Goal: Transaction & Acquisition: Purchase product/service

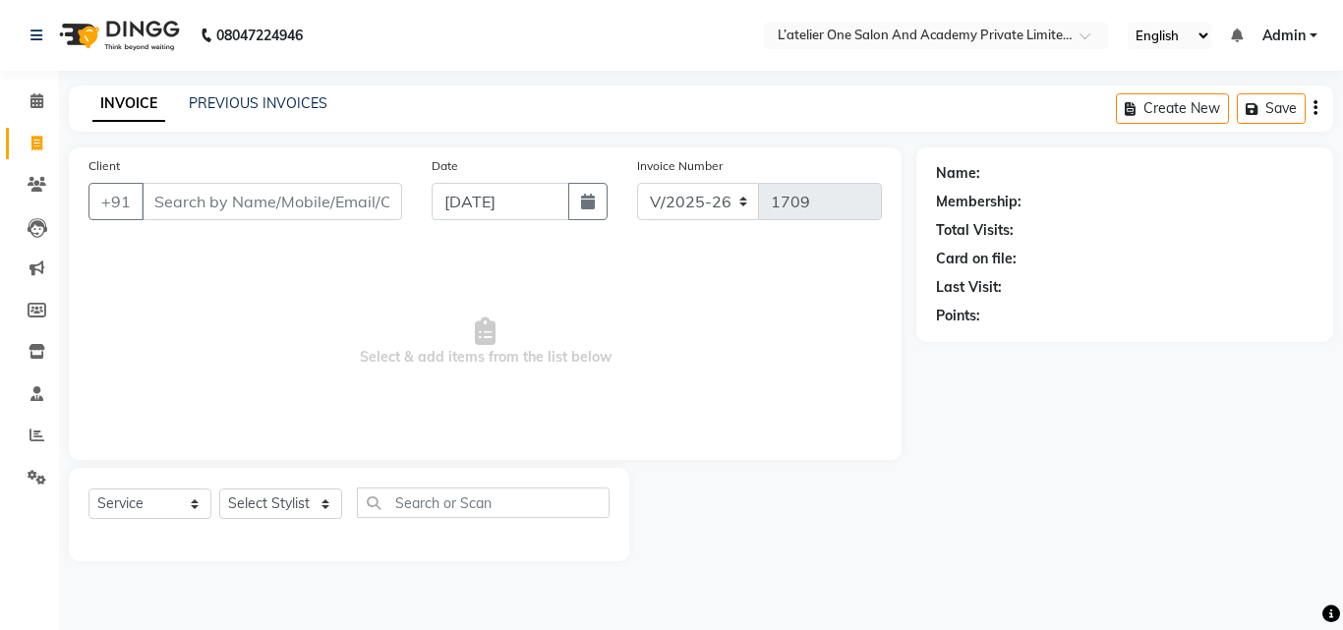
select select "6939"
select select "service"
click at [347, 211] on input "Client" at bounding box center [272, 201] width 261 height 37
click at [214, 209] on input "928492" at bounding box center [222, 201] width 160 height 37
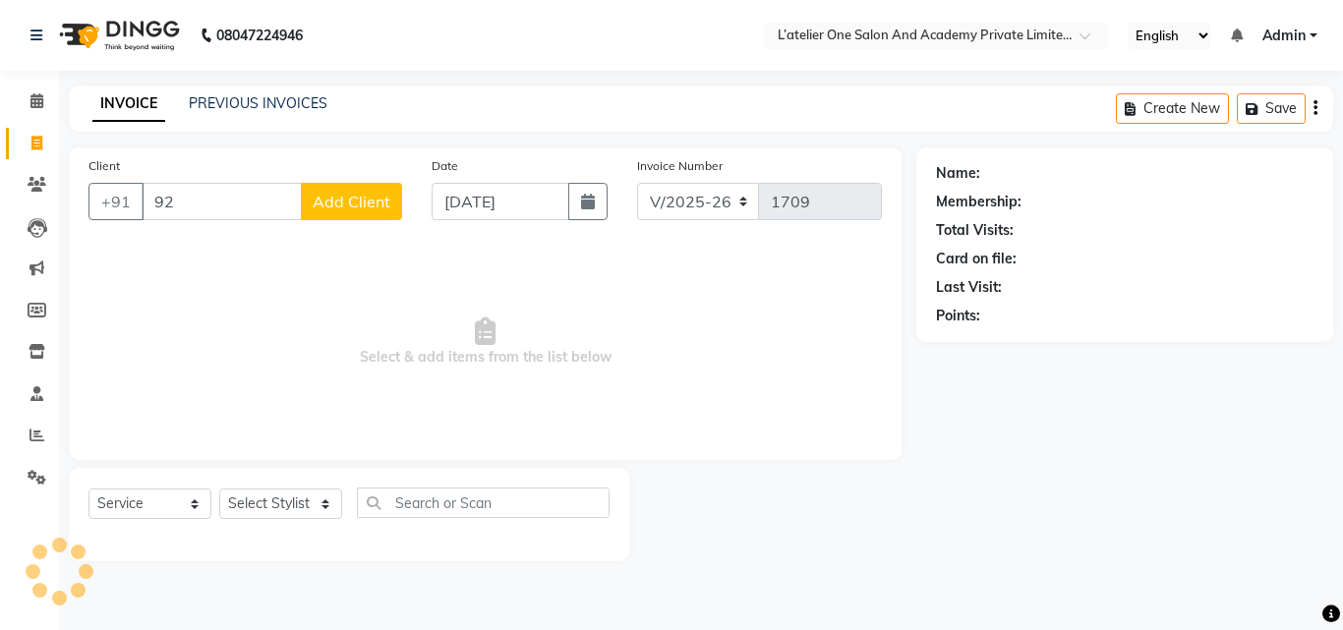
type input "9"
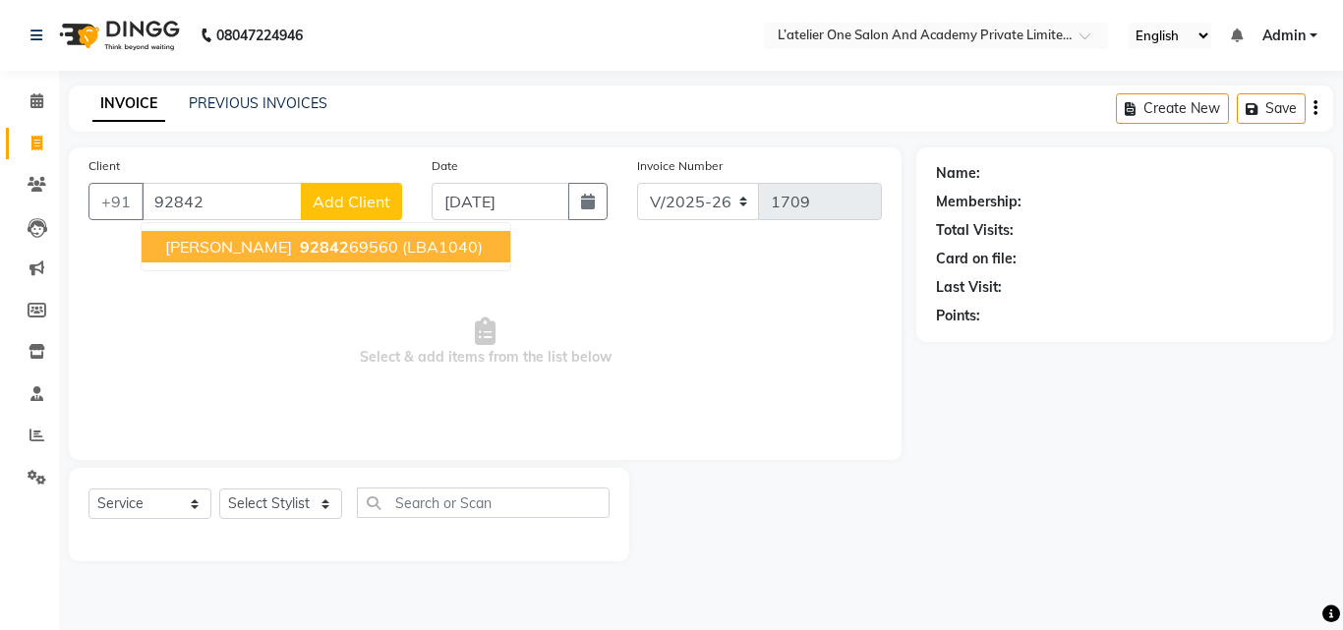
click at [300, 250] on span "92842" at bounding box center [324, 247] width 49 height 20
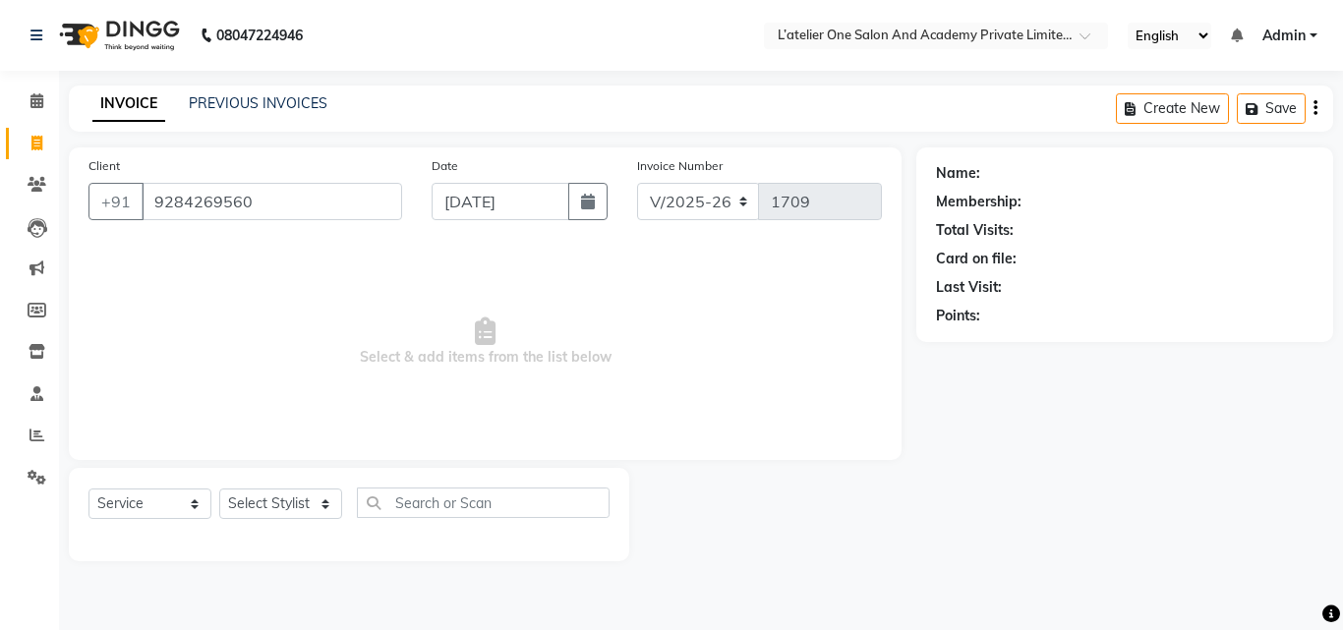
type input "9284269560"
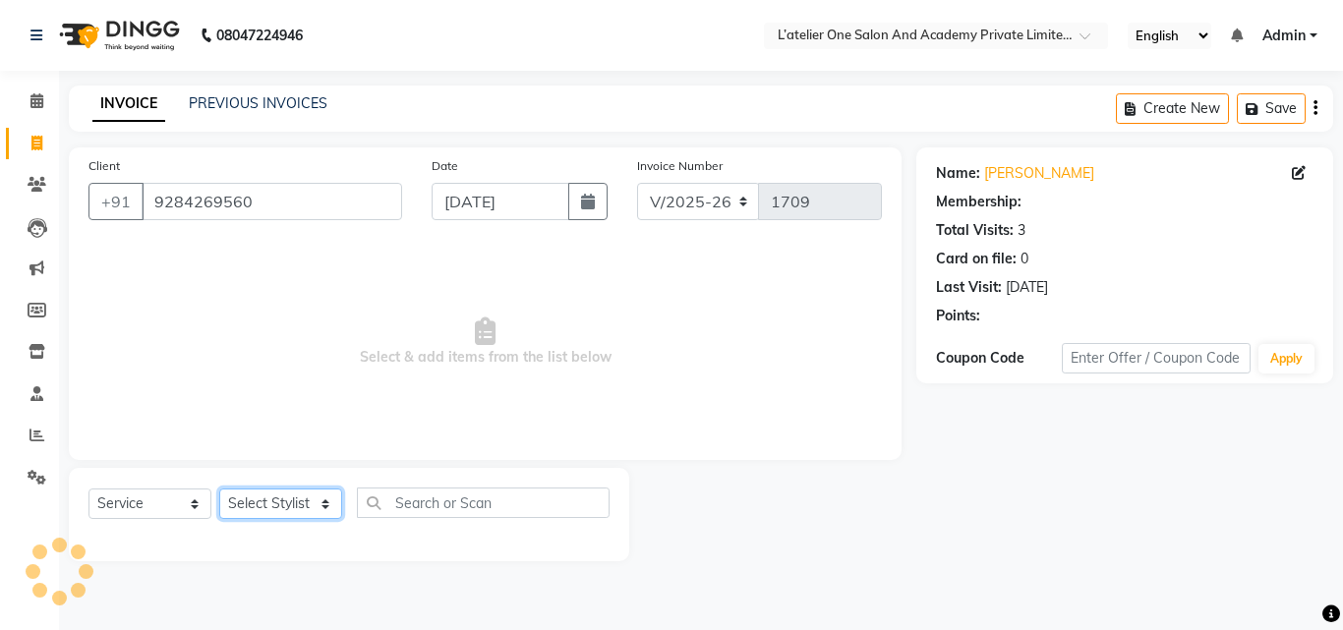
click at [262, 508] on select "Select Stylist [PERSON_NAME] [PERSON_NAME] [PERSON_NAME] [PERSON_NAME] [PERSON_…" at bounding box center [280, 504] width 123 height 30
select select "2: Object"
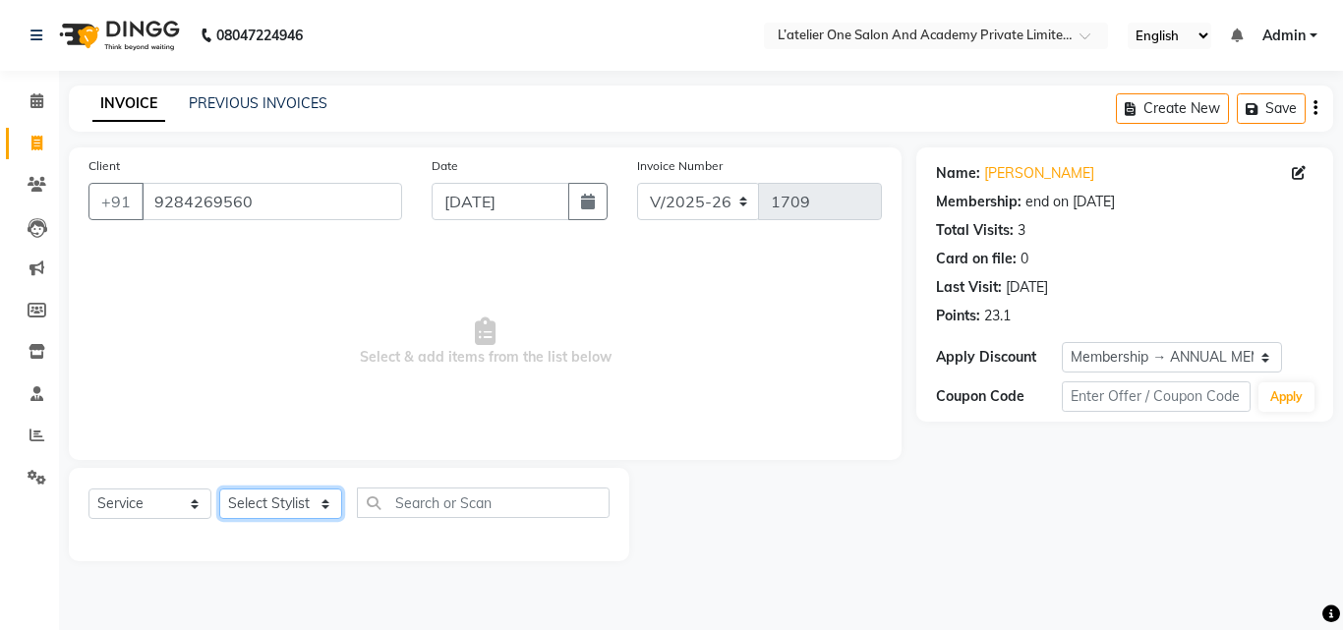
select select "55360"
click at [219, 489] on select "Select Stylist [PERSON_NAME] [PERSON_NAME] [PERSON_NAME] [PERSON_NAME] [PERSON_…" at bounding box center [280, 504] width 123 height 30
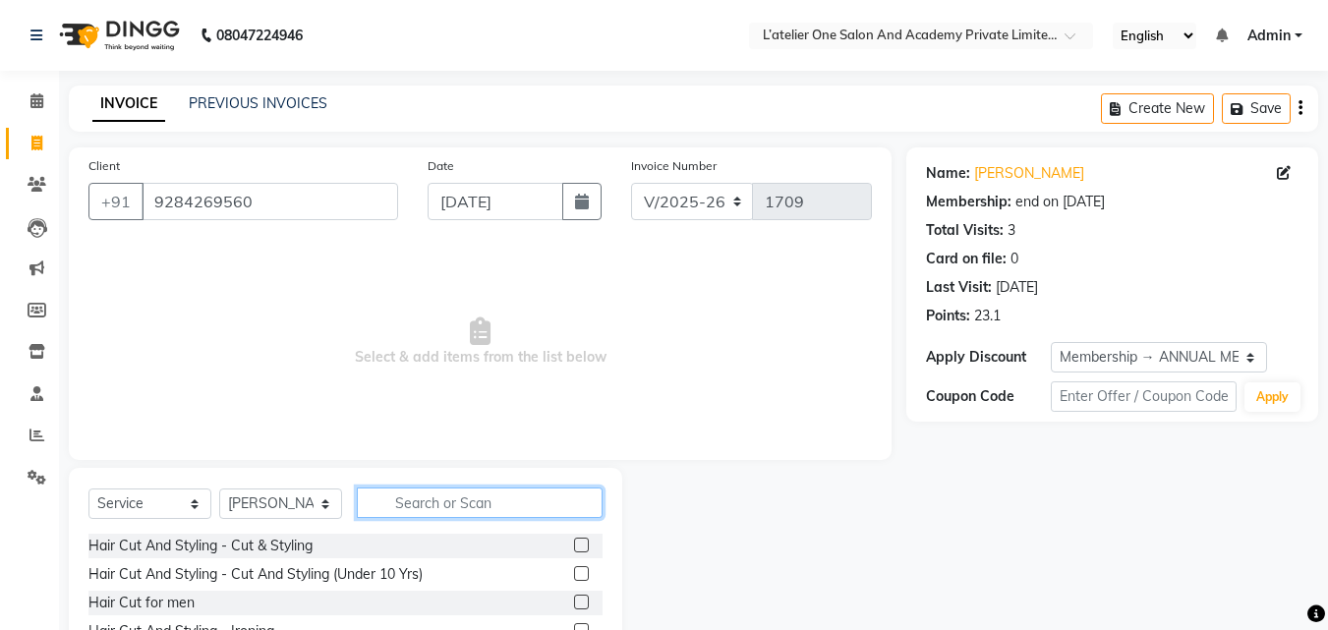
click at [466, 508] on input "text" at bounding box center [480, 503] width 246 height 30
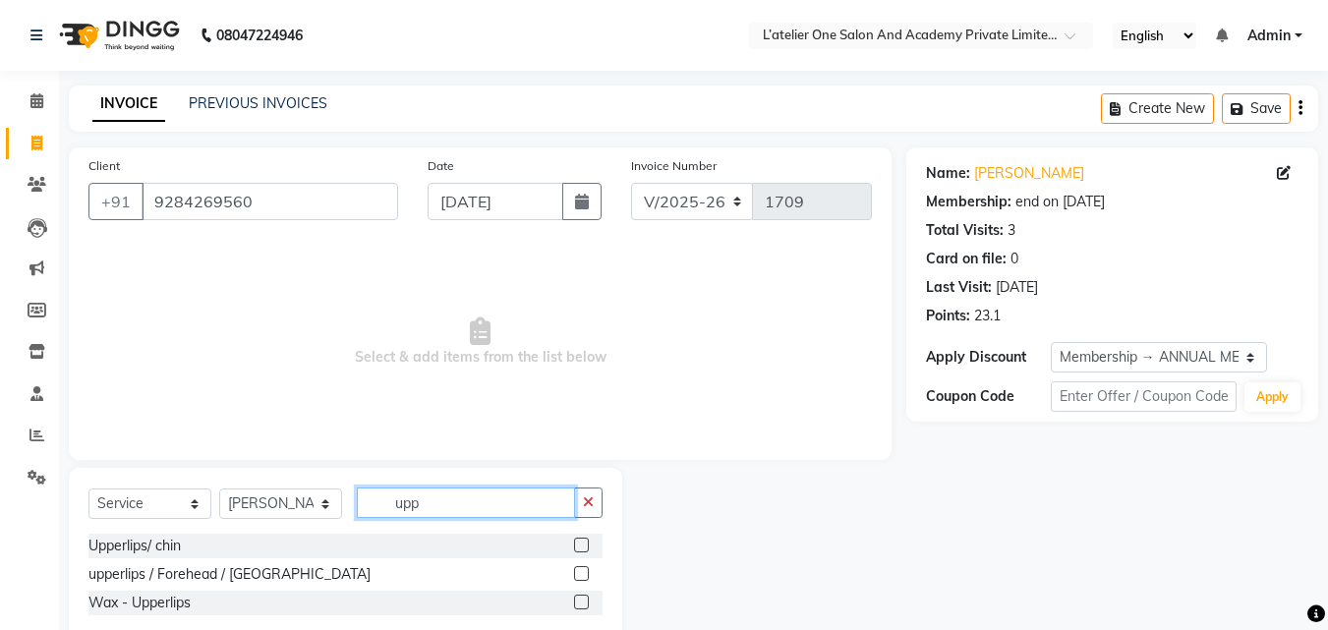
type input "upp"
click at [585, 602] on label at bounding box center [581, 602] width 15 height 15
click at [585, 602] on input "checkbox" at bounding box center [580, 603] width 13 height 13
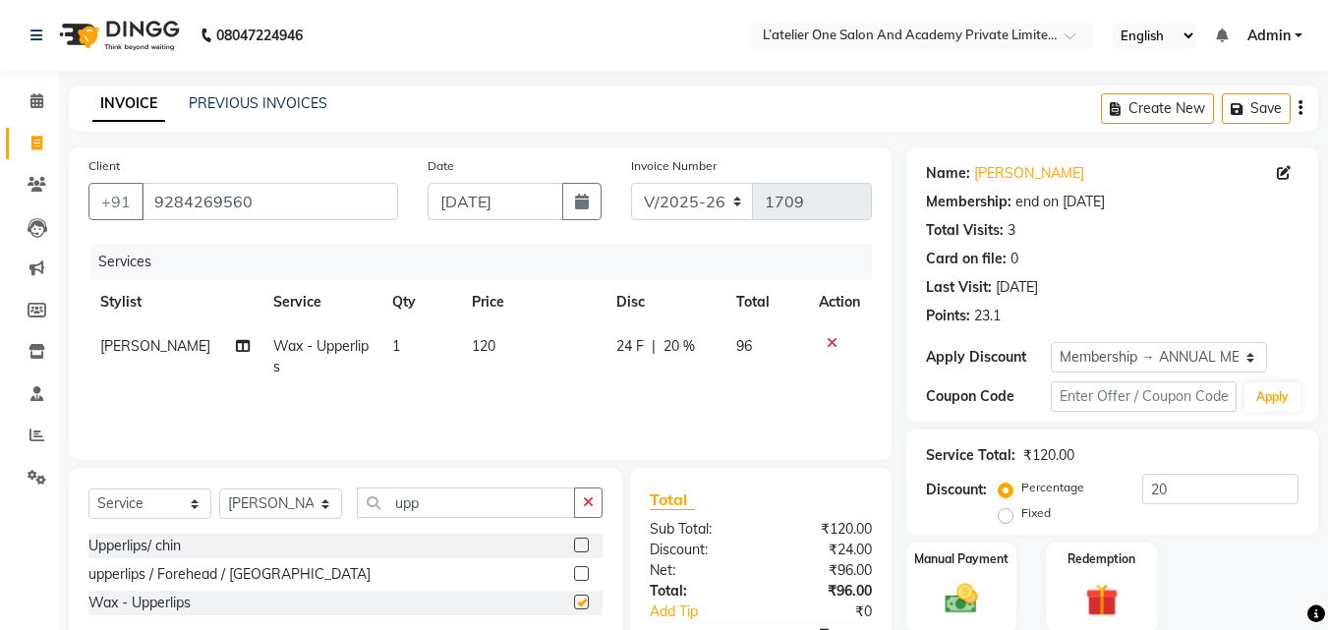
checkbox input "false"
click at [502, 490] on input "upp" at bounding box center [466, 503] width 218 height 30
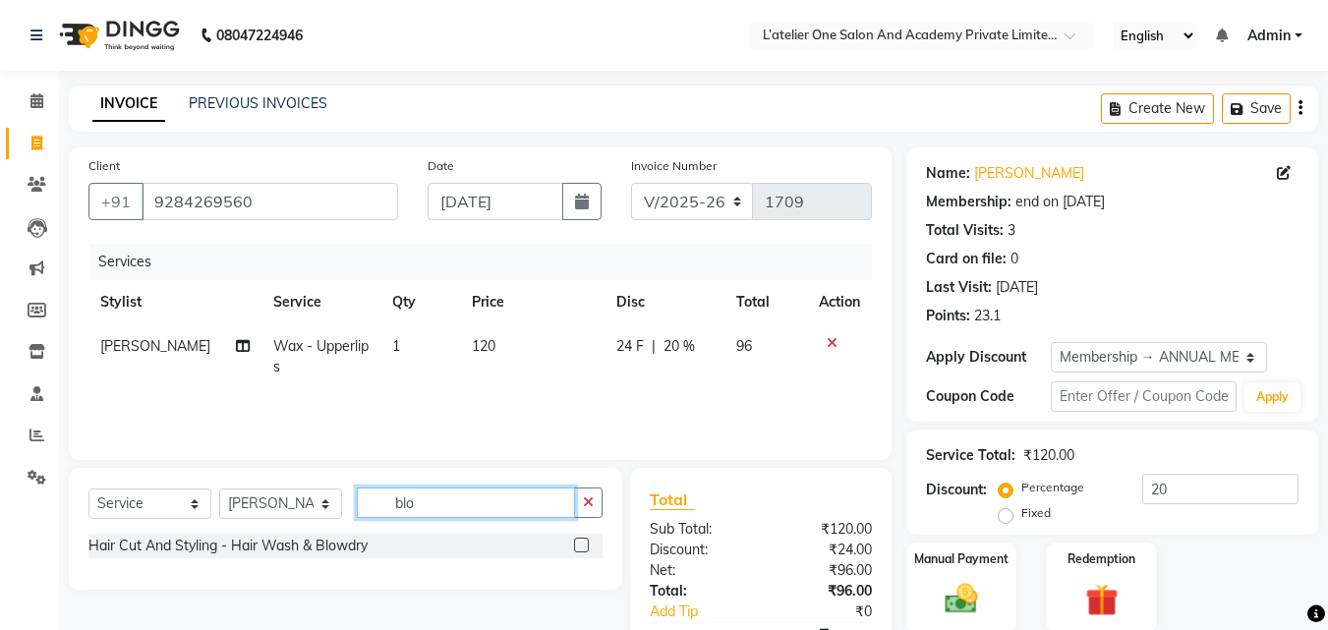
type input "blo"
click at [582, 546] on label at bounding box center [581, 545] width 15 height 15
click at [582, 546] on input "checkbox" at bounding box center [580, 546] width 13 height 13
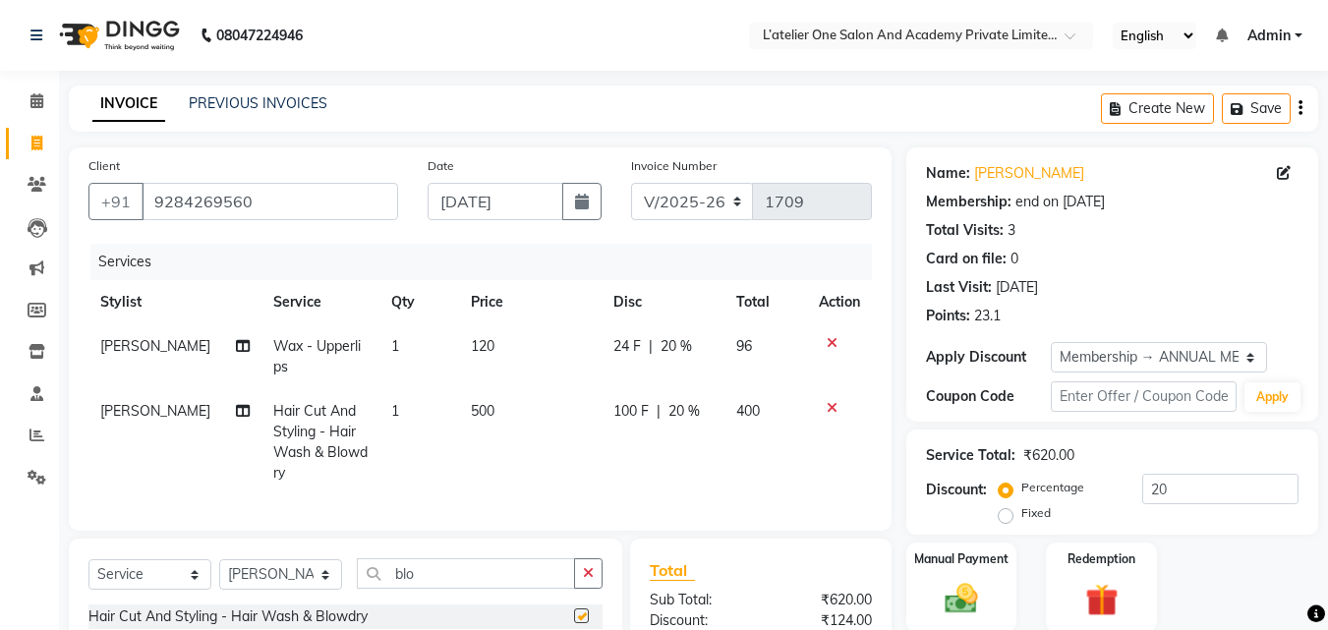
checkbox input "false"
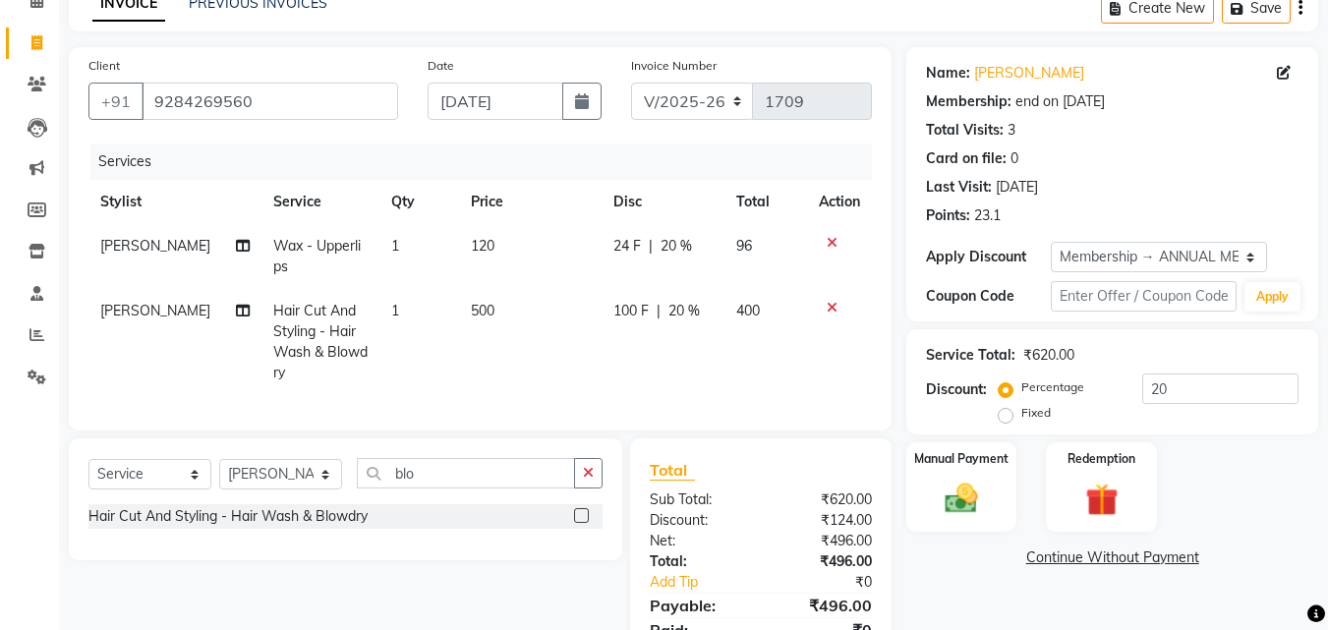
scroll to position [180, 0]
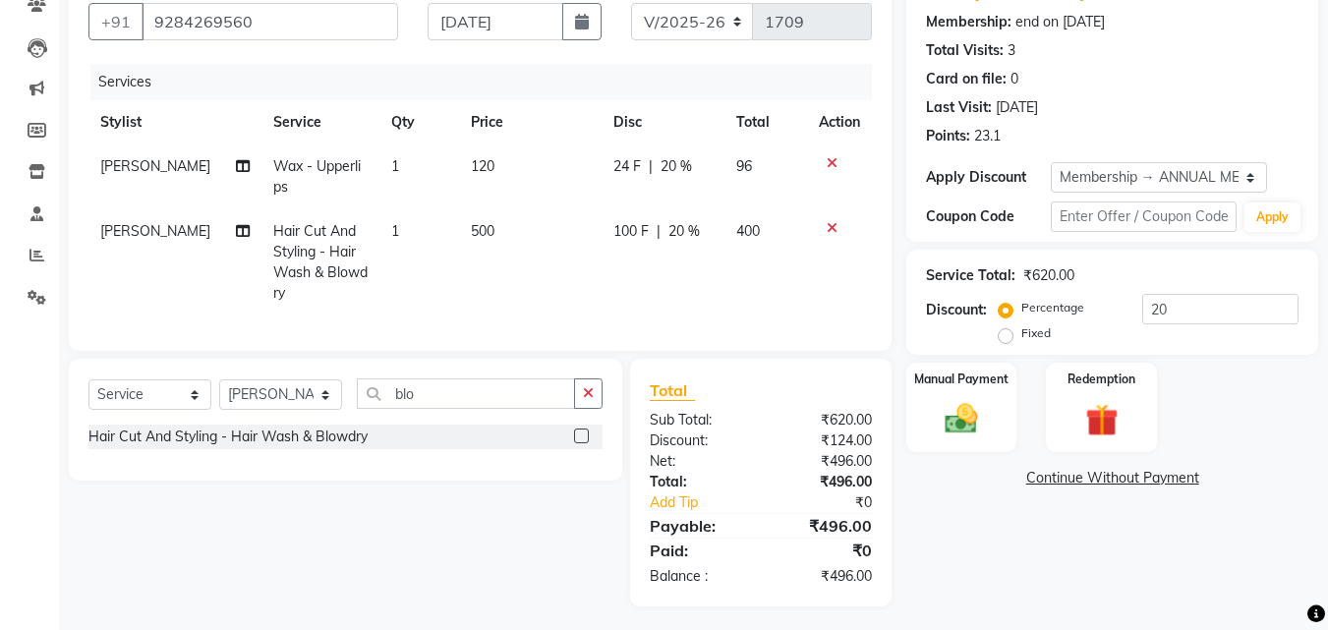
click at [511, 235] on td "500" at bounding box center [531, 262] width 144 height 106
select select "55360"
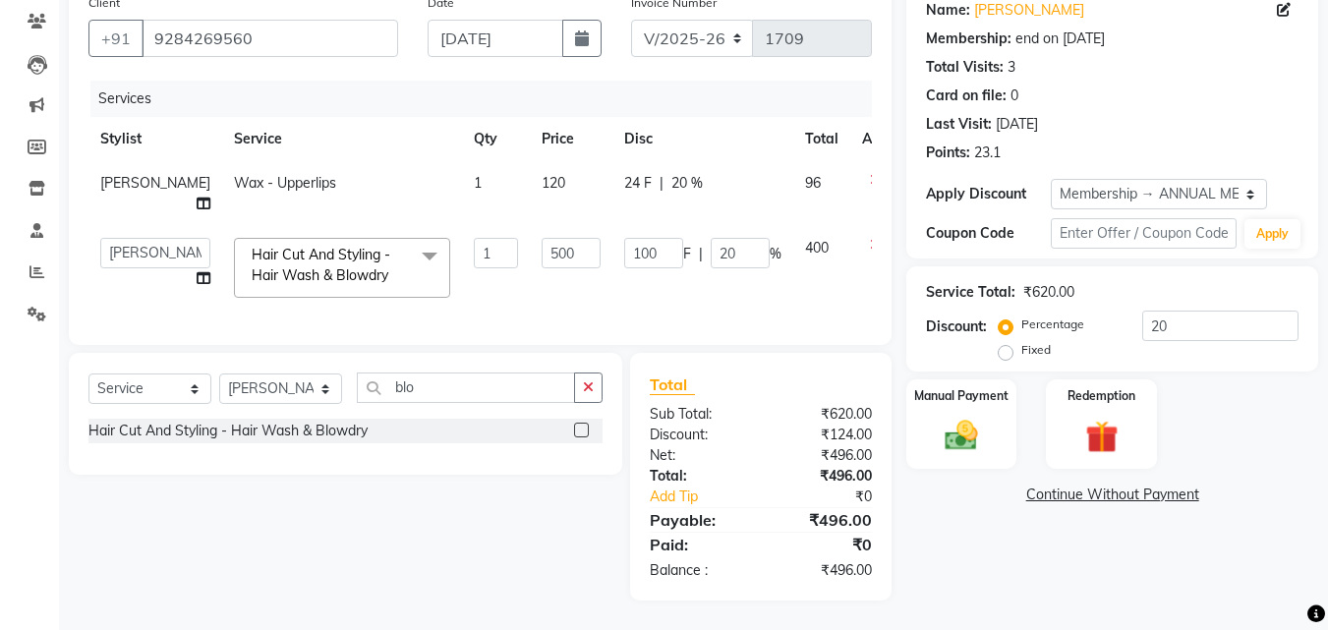
click at [530, 235] on td "500" at bounding box center [571, 268] width 83 height 84
click at [968, 416] on img at bounding box center [961, 435] width 55 height 39
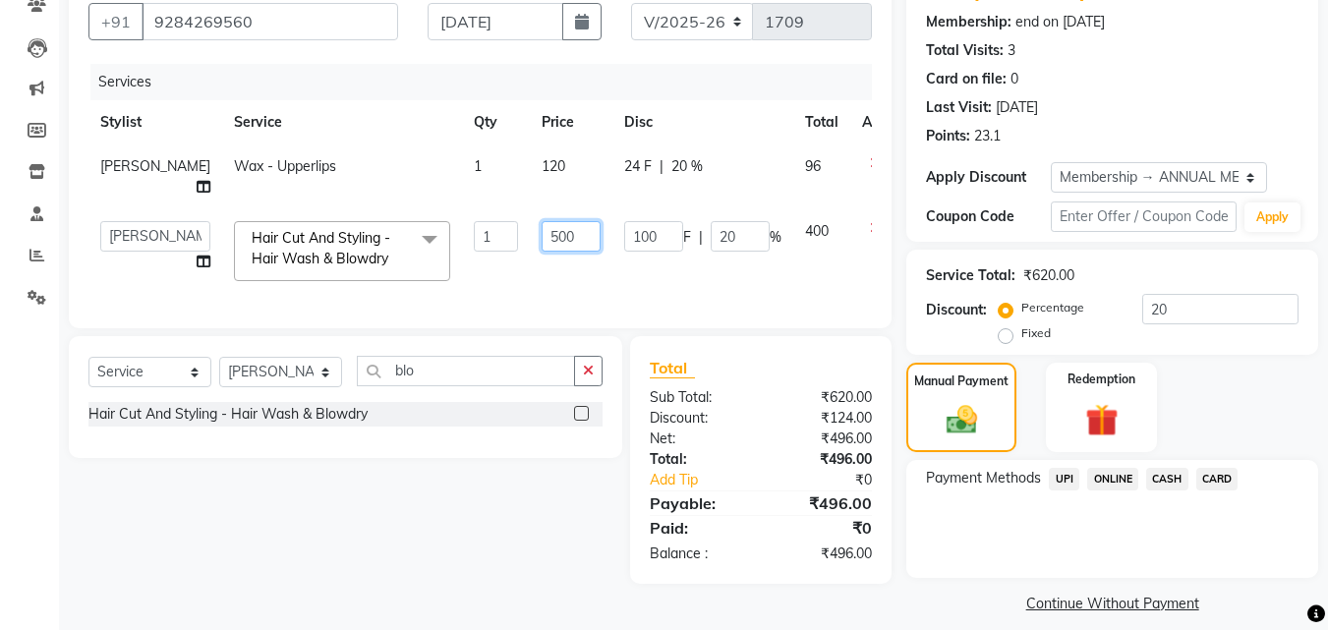
click at [549, 252] on input "500" at bounding box center [571, 236] width 59 height 30
type input "400"
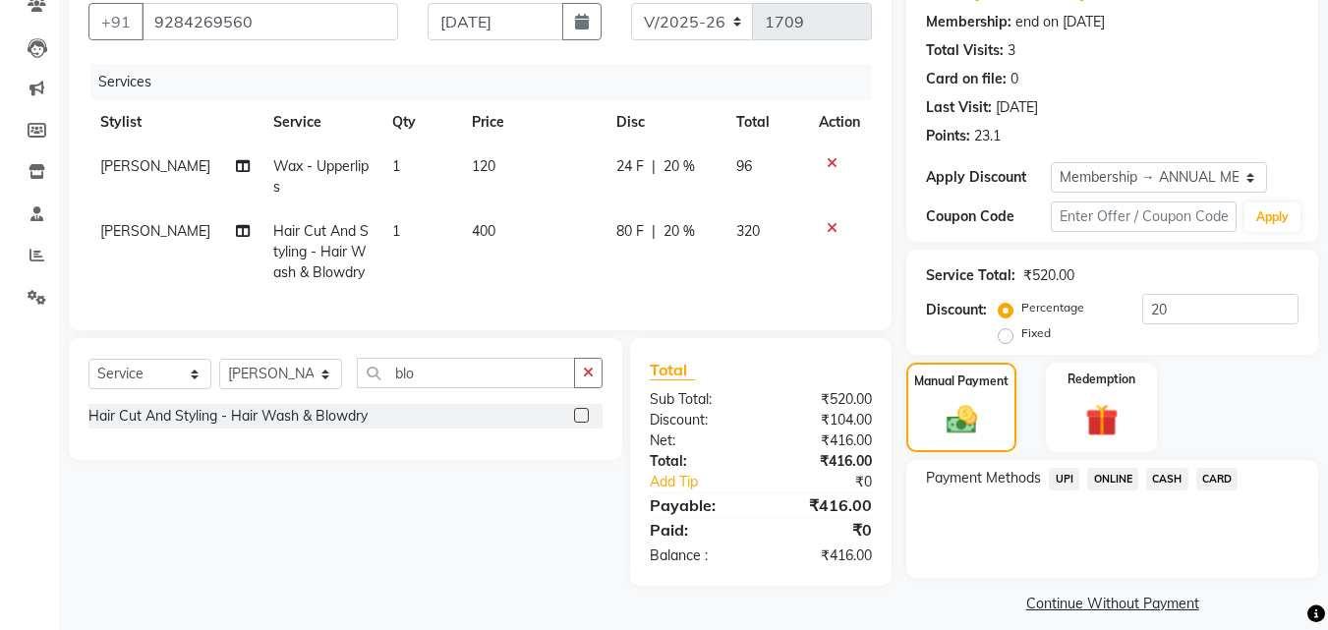
click at [550, 297] on div "Services Stylist Service Qty Price Disc Total Action [PERSON_NAME] Wax - Upperl…" at bounding box center [480, 187] width 784 height 247
click at [1117, 475] on span "ONLINE" at bounding box center [1113, 479] width 51 height 23
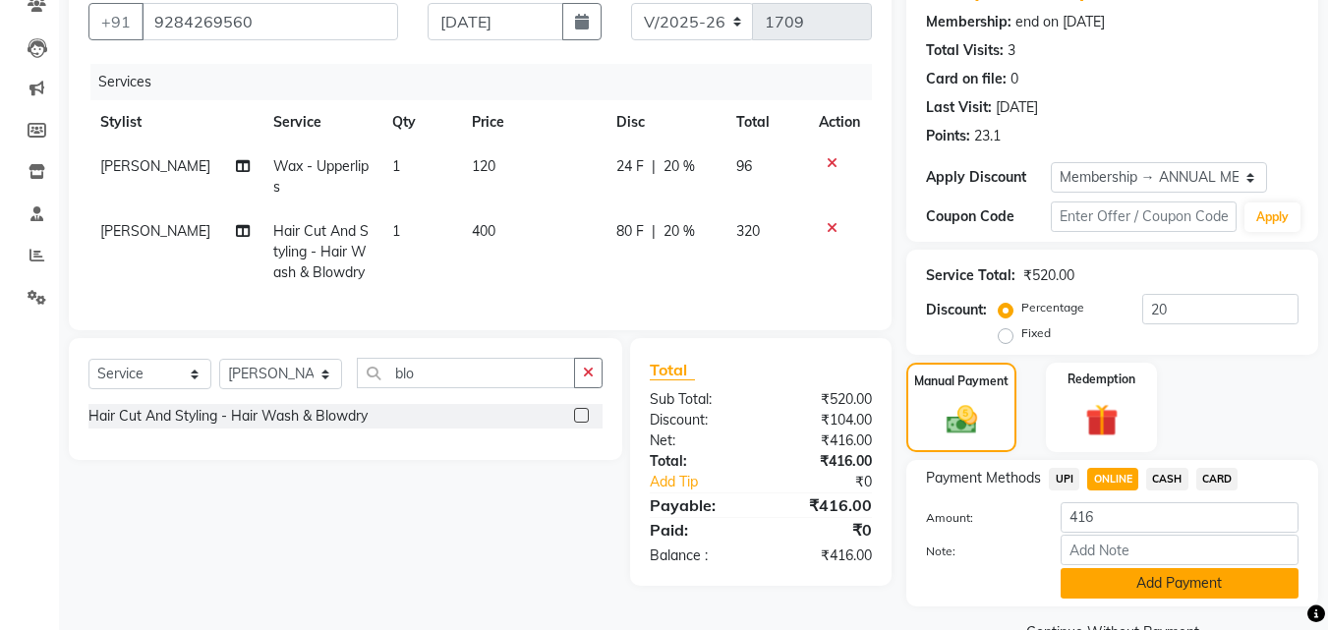
click at [1112, 591] on button "Add Payment" at bounding box center [1180, 583] width 238 height 30
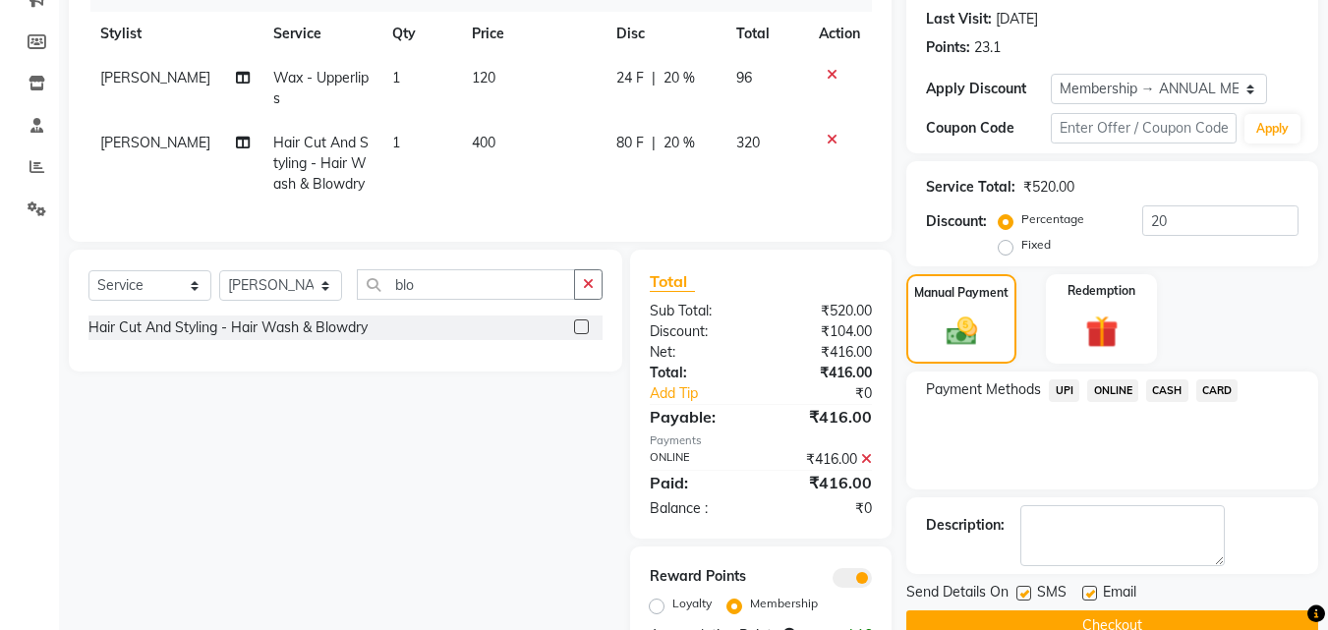
scroll to position [348, 0]
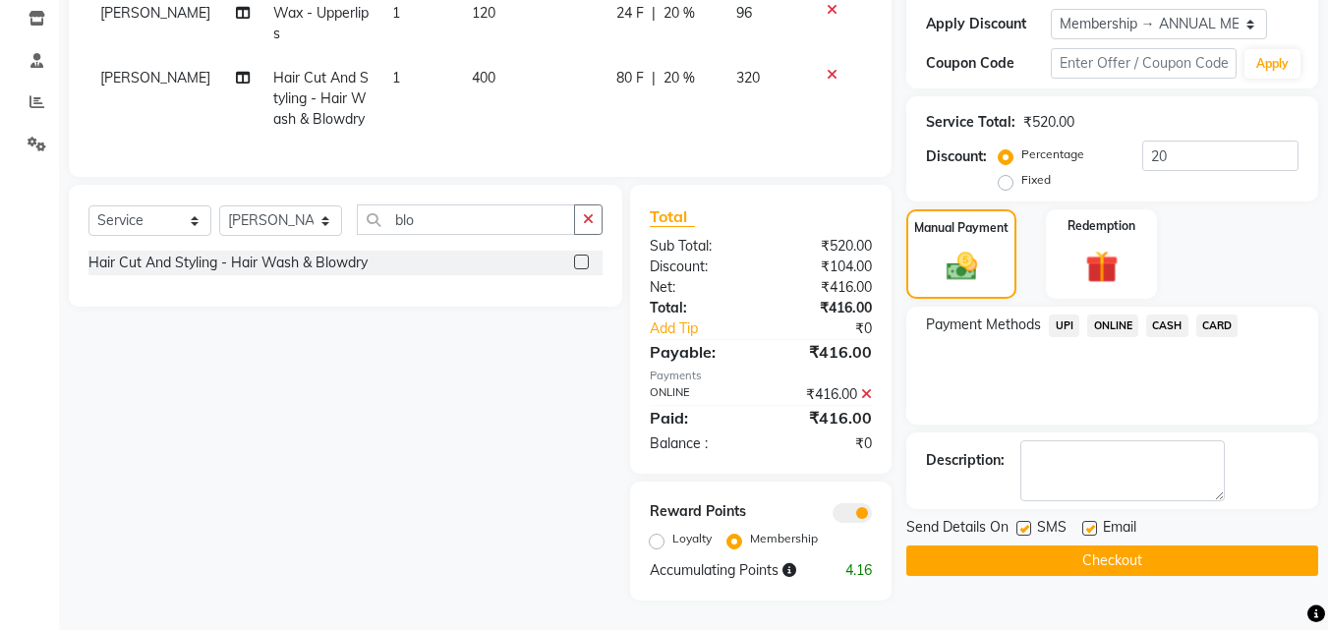
click at [1102, 554] on button "Checkout" at bounding box center [1113, 561] width 412 height 30
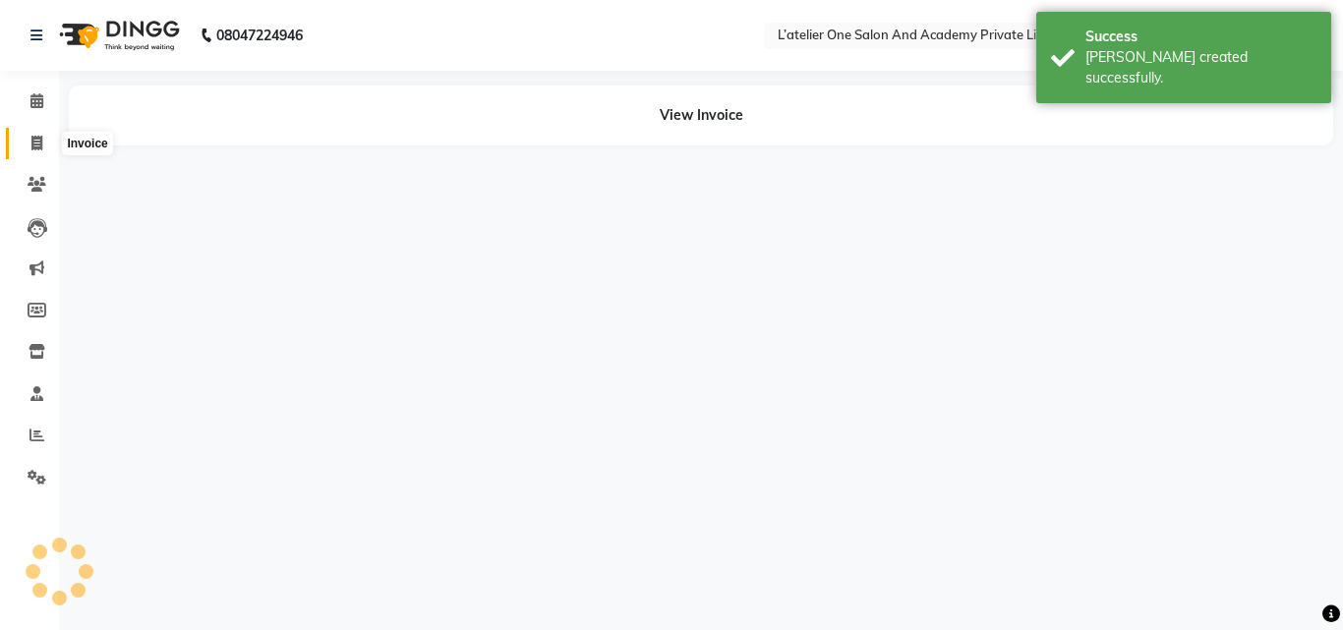
click at [48, 142] on span at bounding box center [37, 144] width 34 height 23
select select "6939"
select select "service"
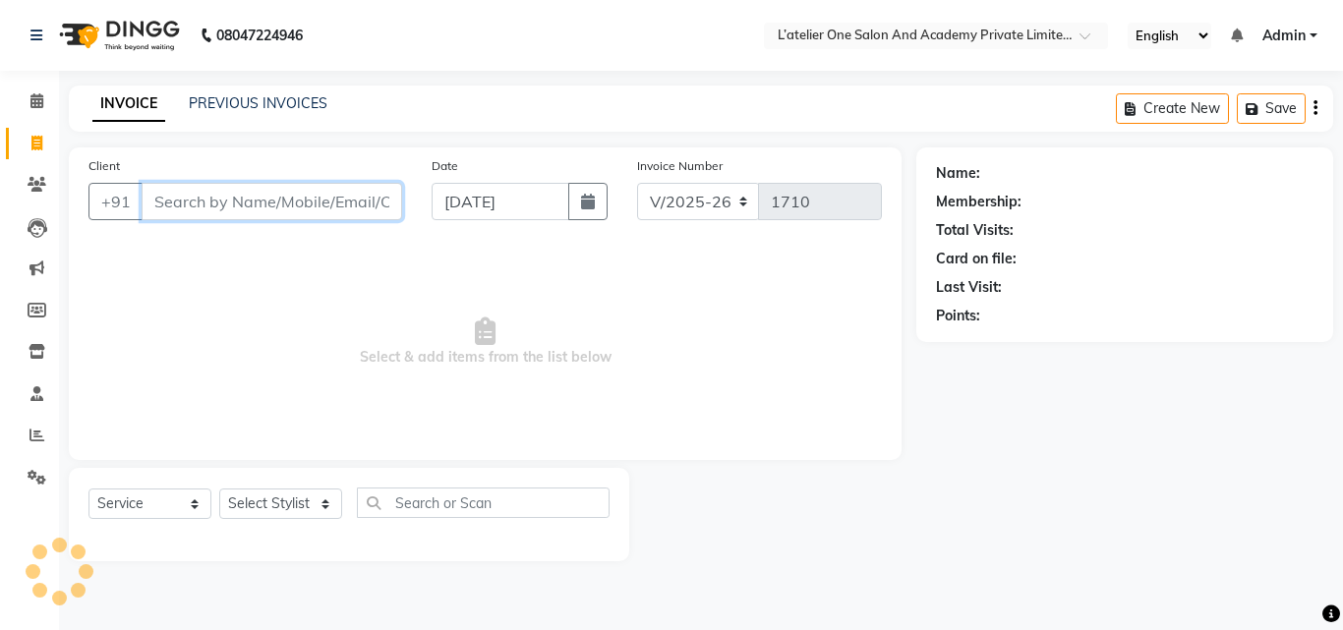
click at [306, 212] on input "Client" at bounding box center [272, 201] width 261 height 37
type input "9767020909"
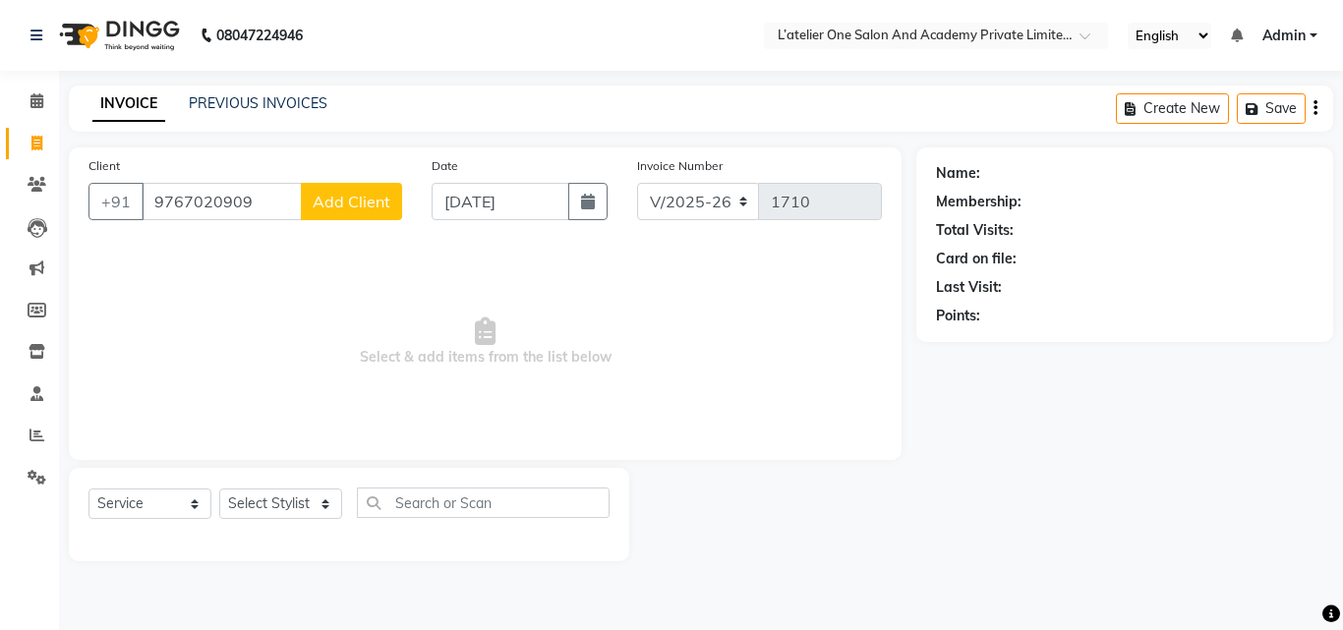
click at [319, 206] on span "Add Client" at bounding box center [352, 202] width 78 height 20
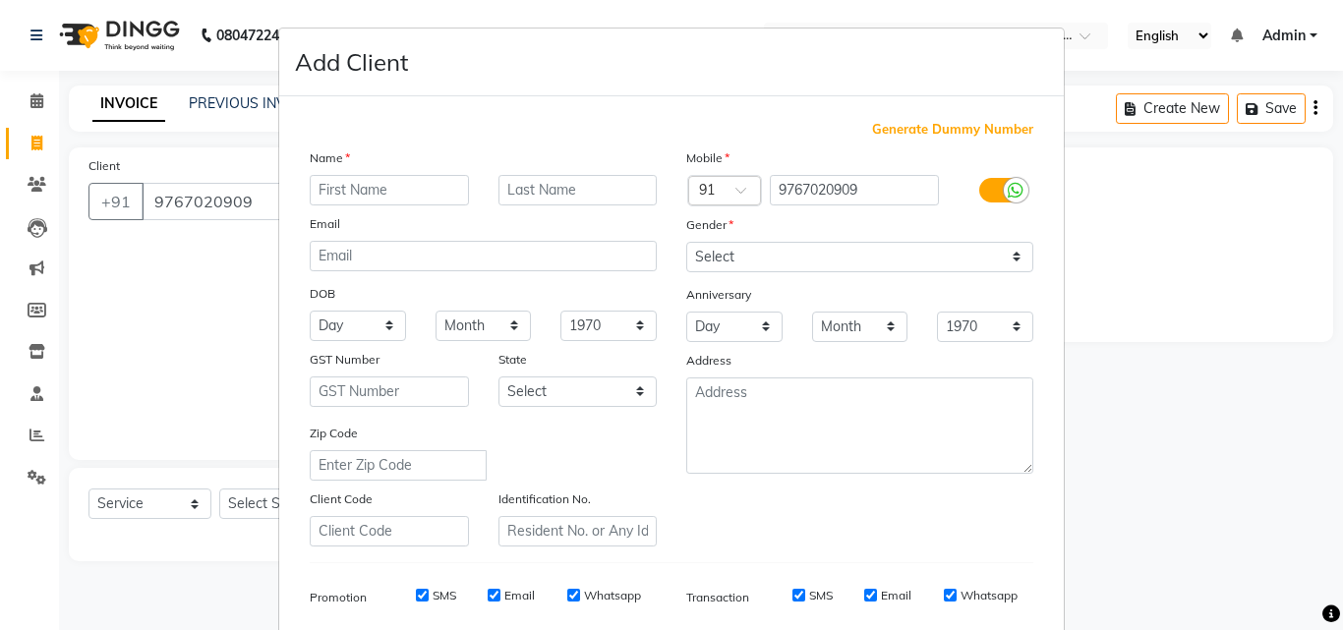
click at [319, 193] on input "text" at bounding box center [389, 190] width 159 height 30
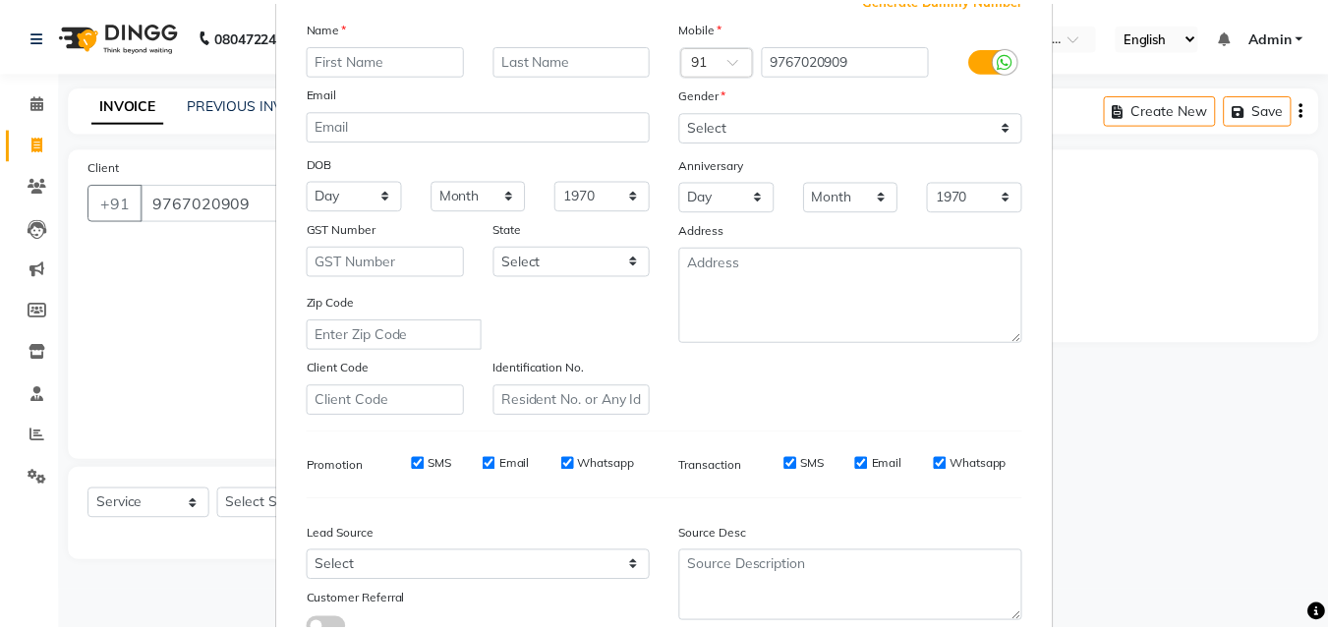
scroll to position [277, 0]
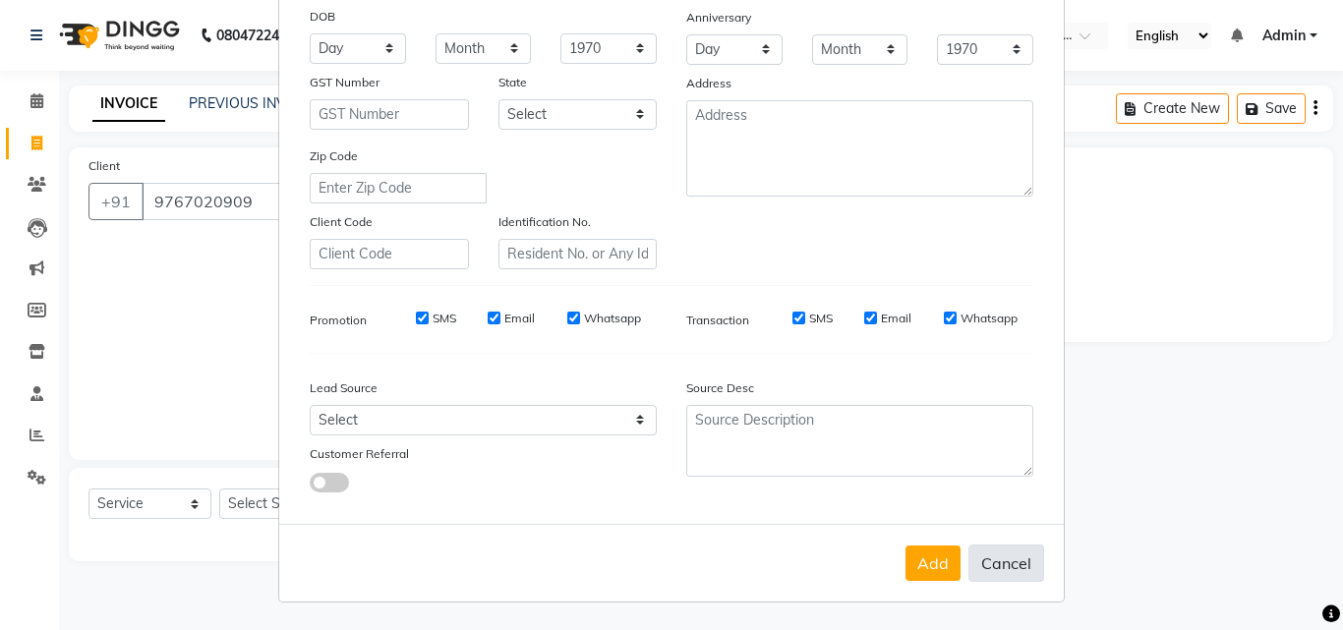
click at [1003, 569] on button "Cancel" at bounding box center [1007, 563] width 76 height 37
select select
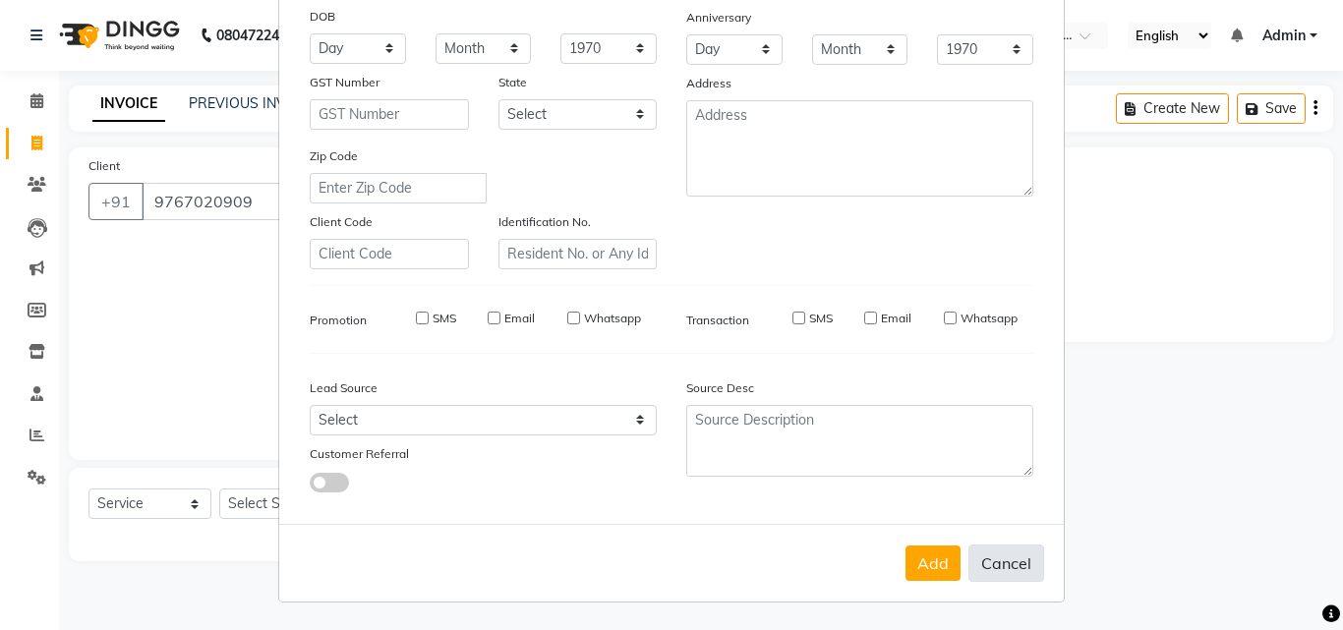
select select
checkbox input "false"
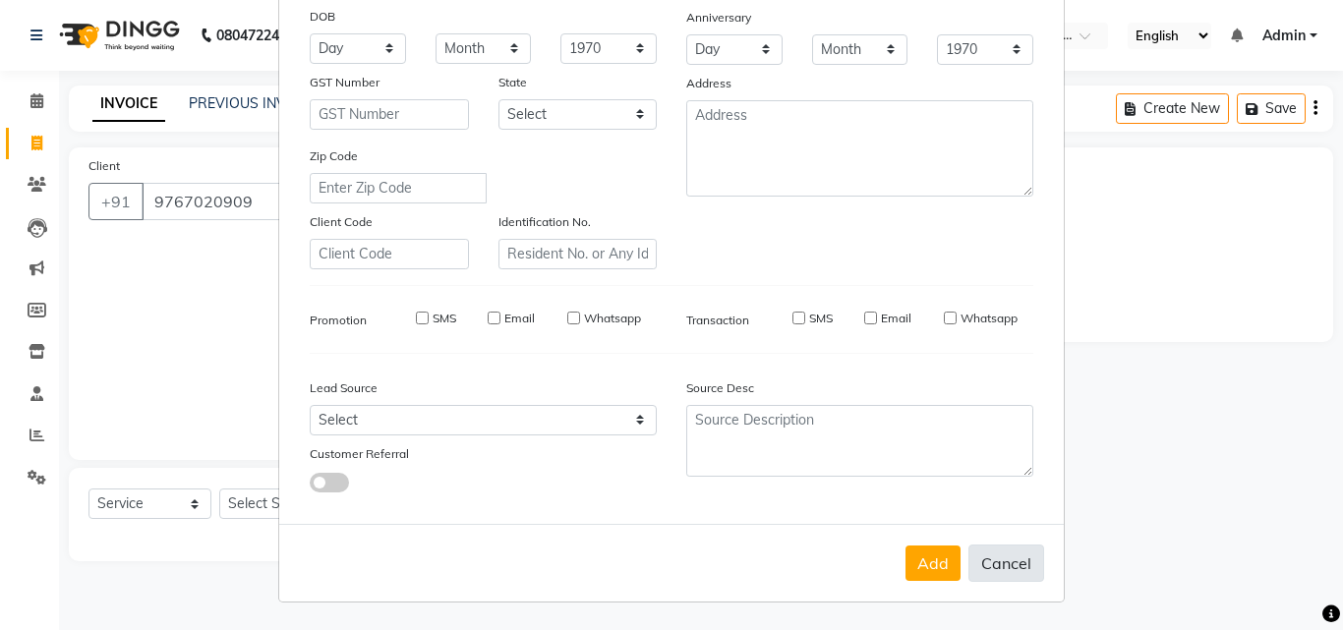
checkbox input "false"
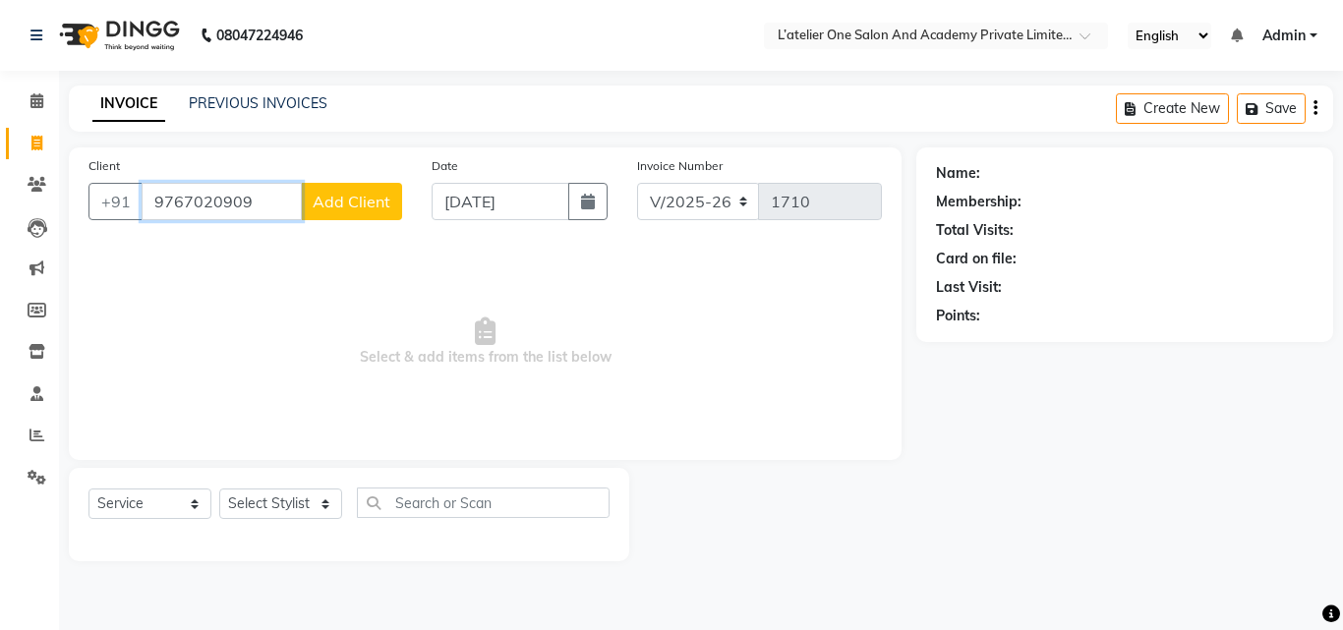
click at [174, 211] on input "9767020909" at bounding box center [222, 201] width 160 height 37
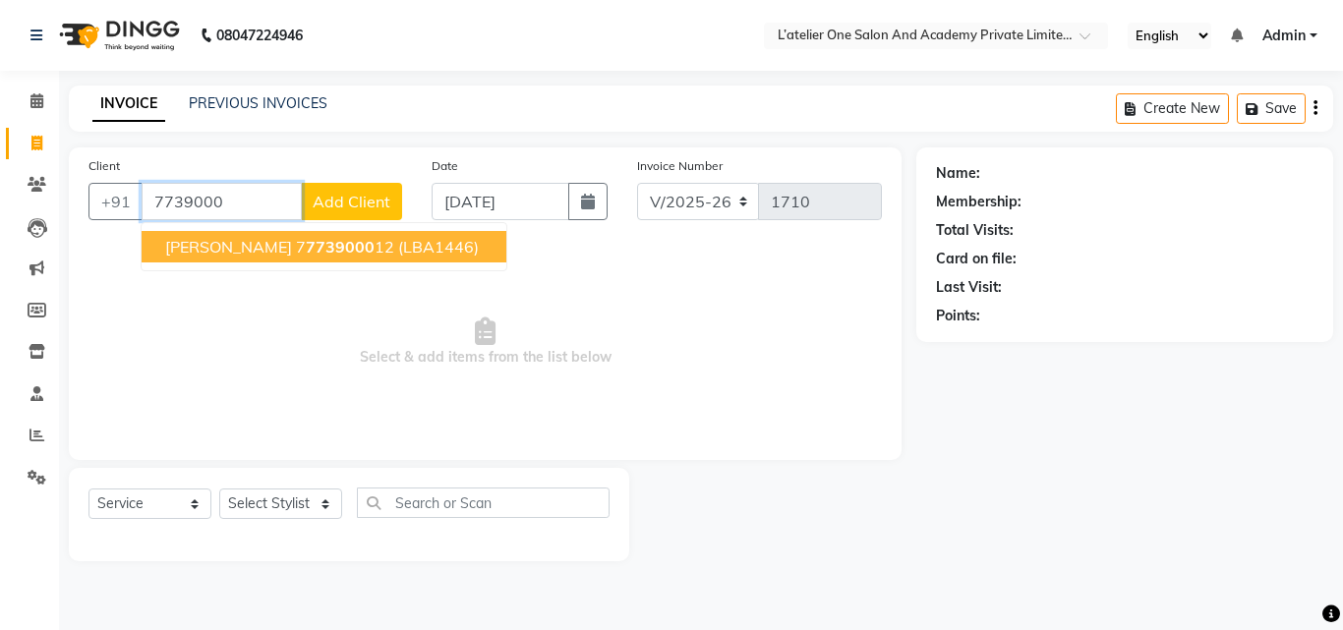
click at [191, 243] on span "[PERSON_NAME]" at bounding box center [228, 247] width 127 height 20
type input "7773900012"
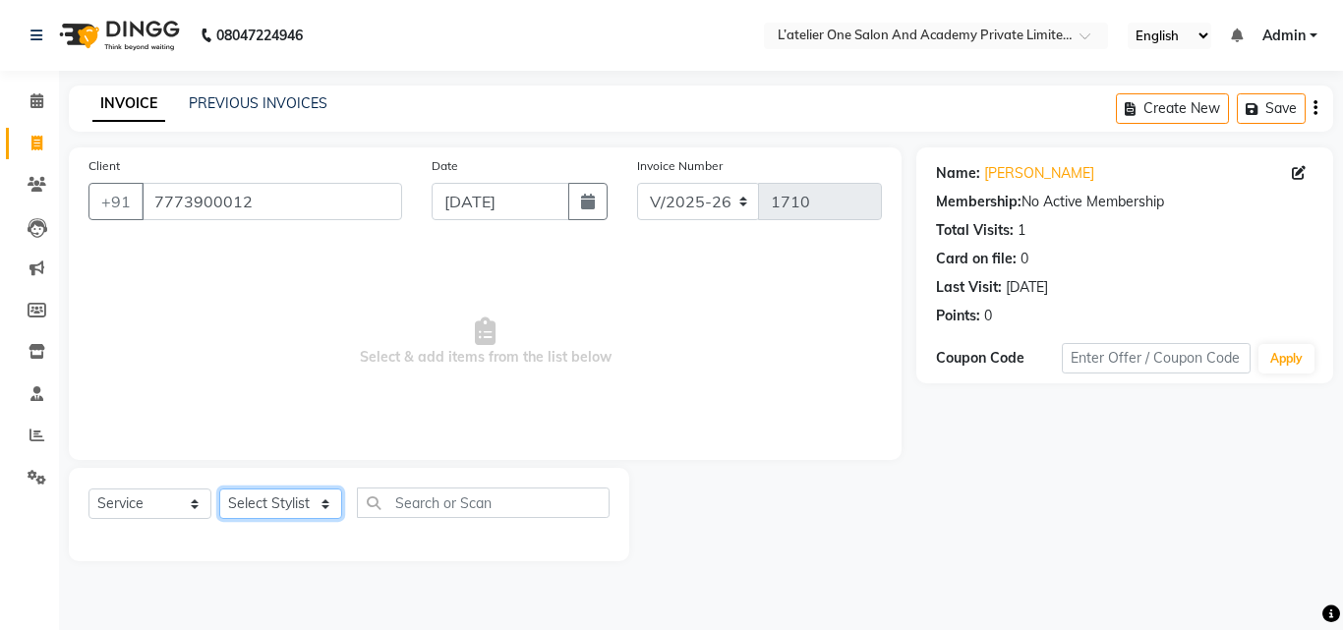
click at [257, 505] on select "Select Stylist [PERSON_NAME] [PERSON_NAME] [PERSON_NAME] [PERSON_NAME] [PERSON_…" at bounding box center [280, 504] width 123 height 30
select select "68174"
click at [219, 489] on select "Select Stylist [PERSON_NAME] [PERSON_NAME] [PERSON_NAME] [PERSON_NAME] [PERSON_…" at bounding box center [280, 504] width 123 height 30
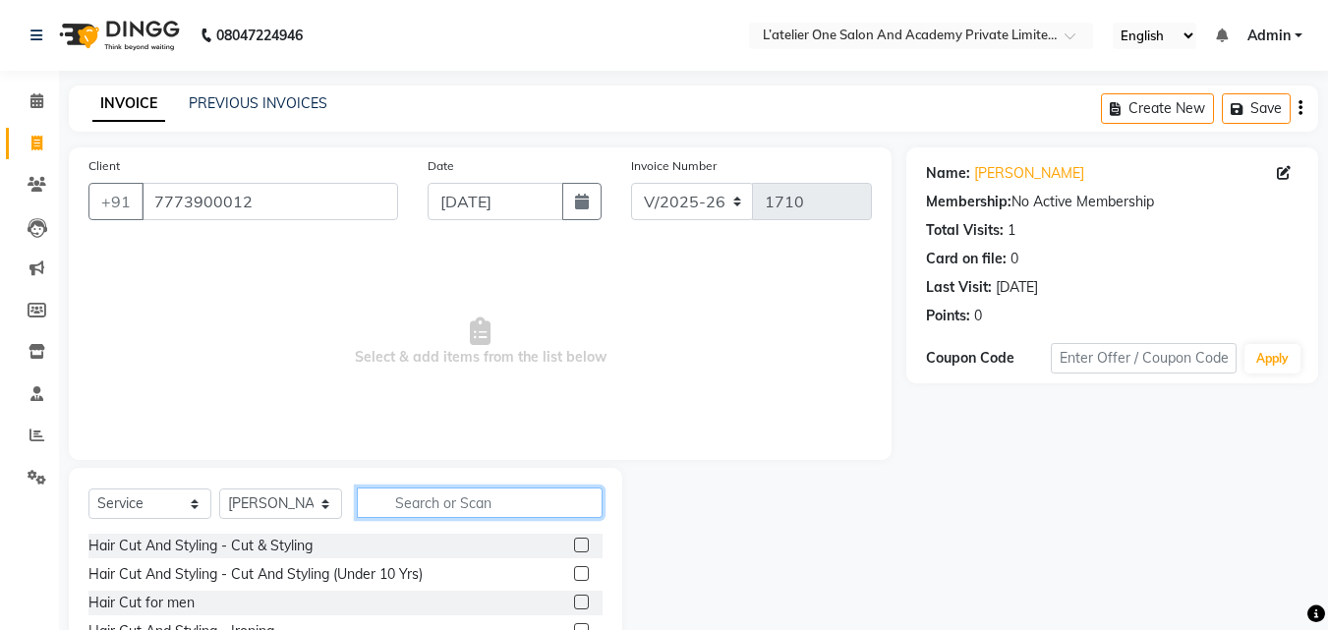
click at [427, 501] on input "text" at bounding box center [480, 503] width 246 height 30
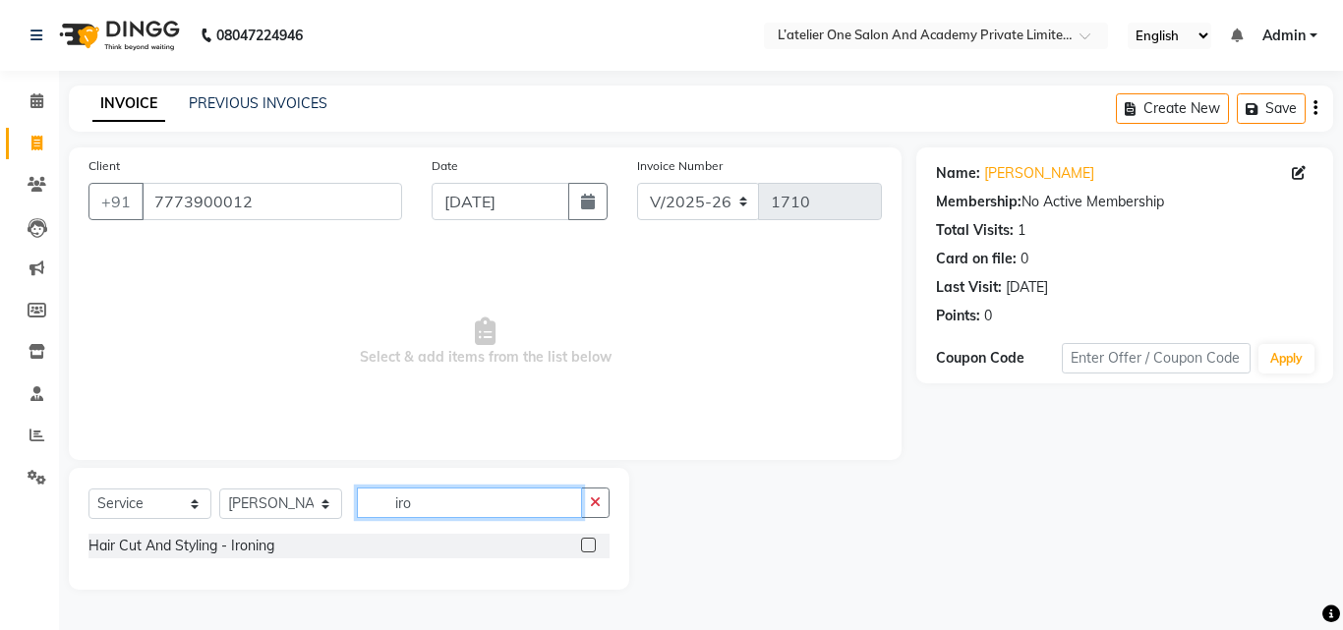
type input "iro"
click at [593, 545] on label at bounding box center [588, 545] width 15 height 15
click at [593, 545] on input "checkbox" at bounding box center [587, 546] width 13 height 13
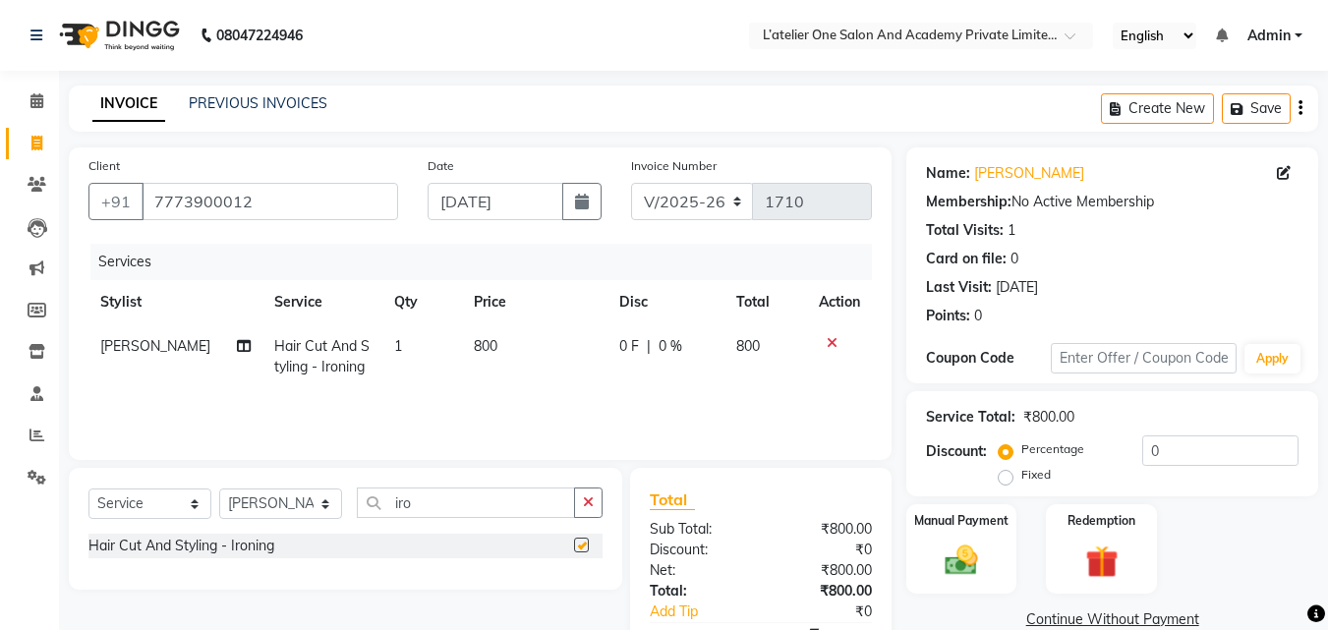
checkbox input "false"
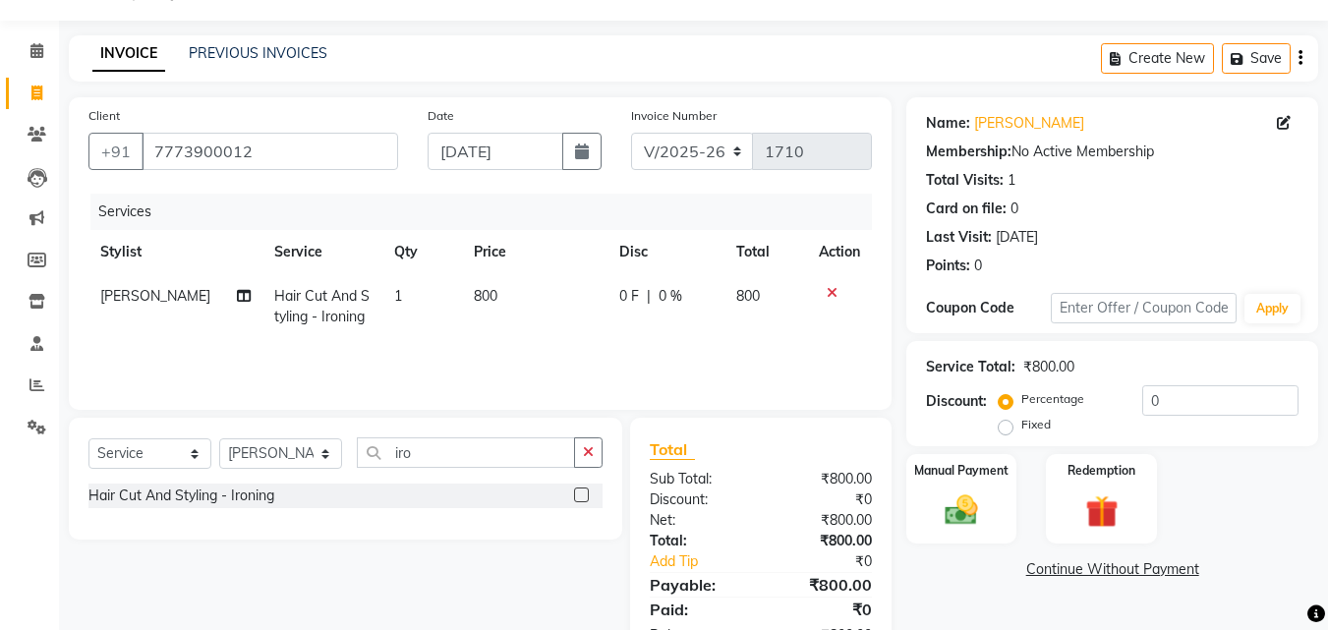
scroll to position [115, 0]
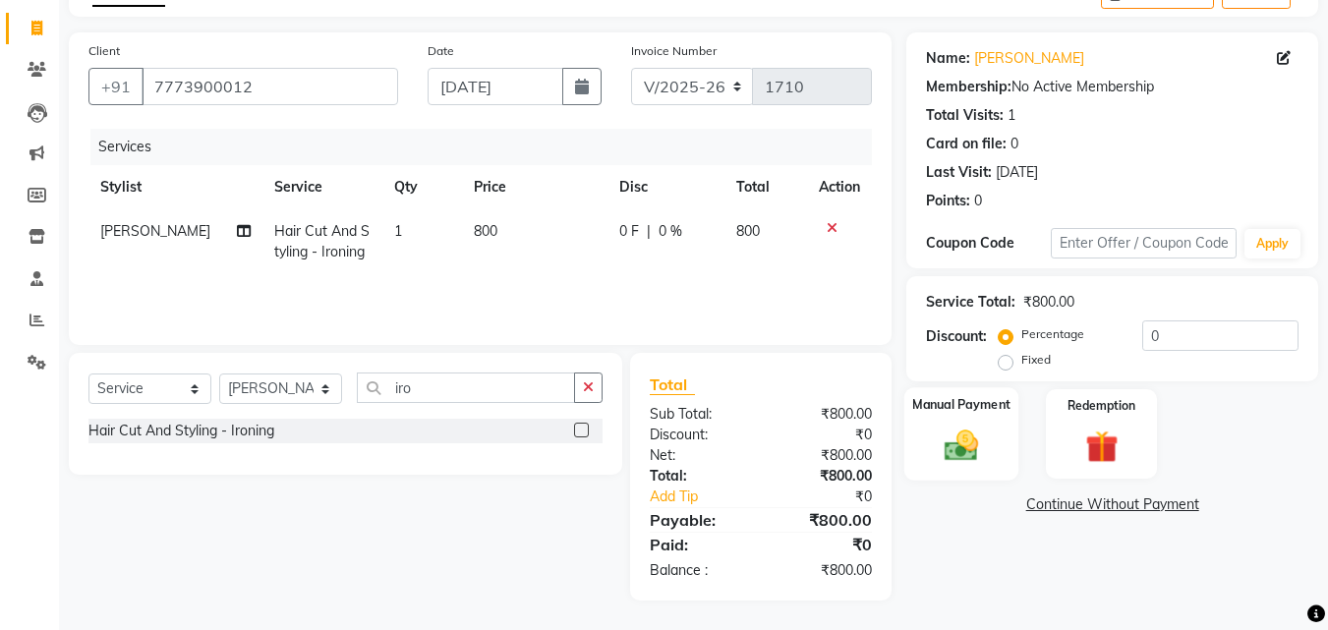
click at [1013, 424] on div "Manual Payment" at bounding box center [962, 433] width 115 height 93
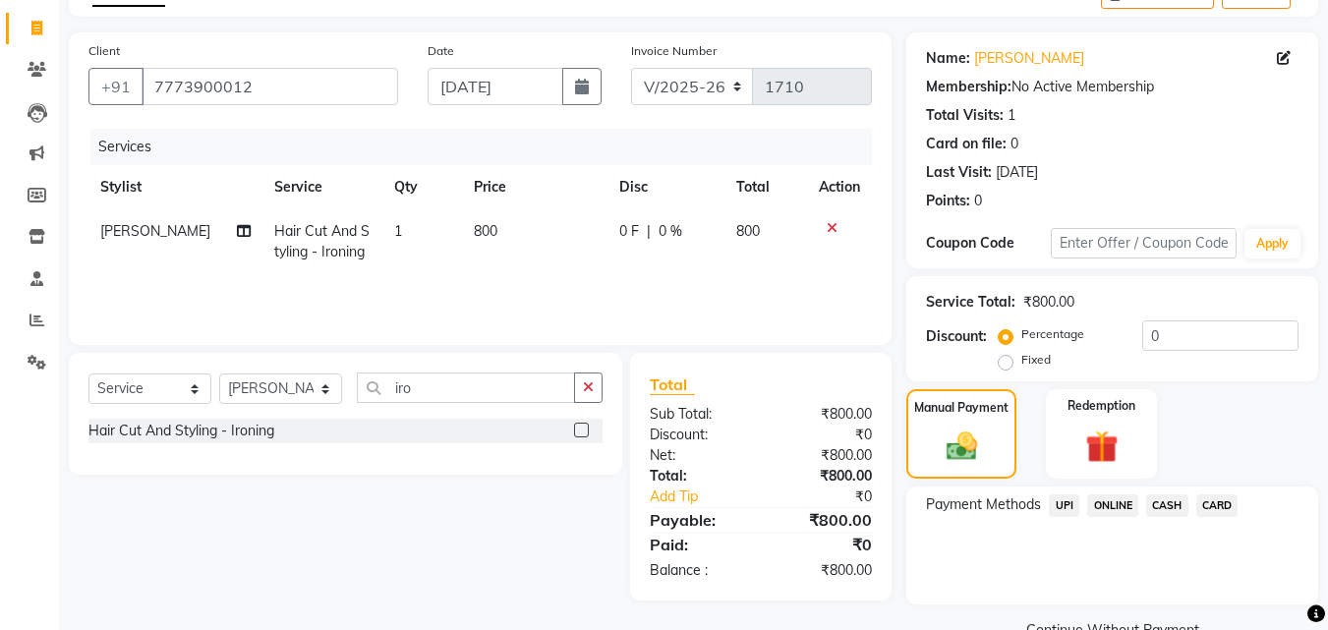
click at [1131, 506] on span "ONLINE" at bounding box center [1113, 506] width 51 height 23
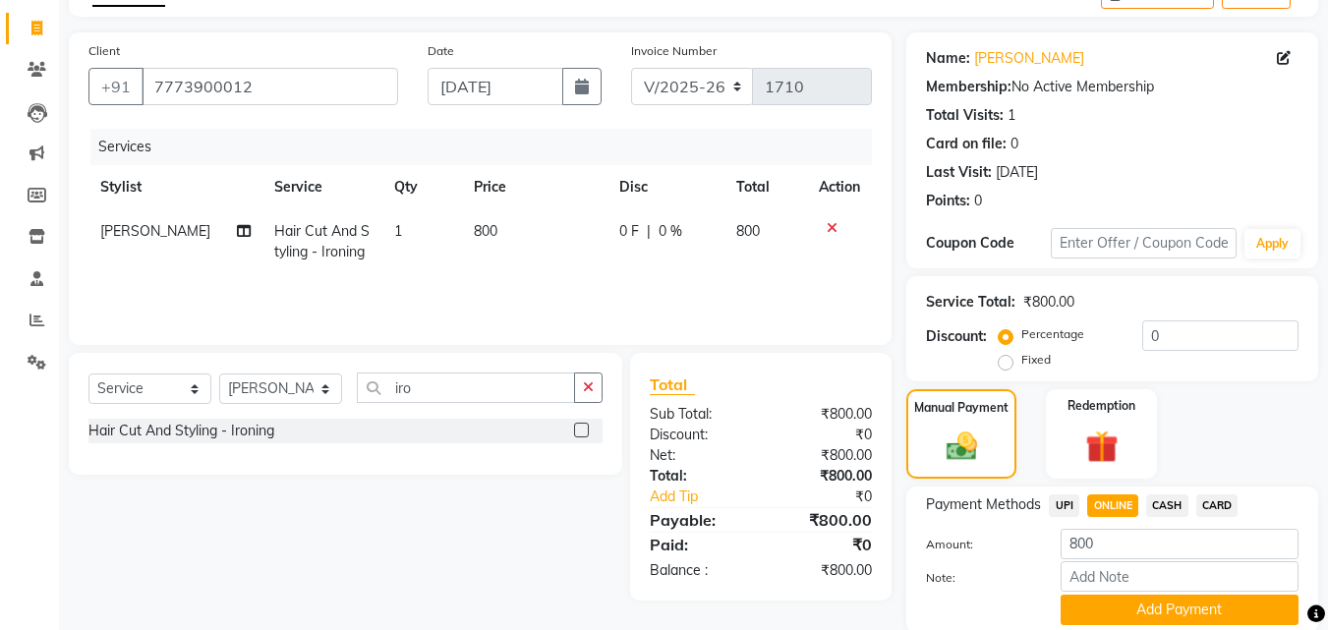
scroll to position [188, 0]
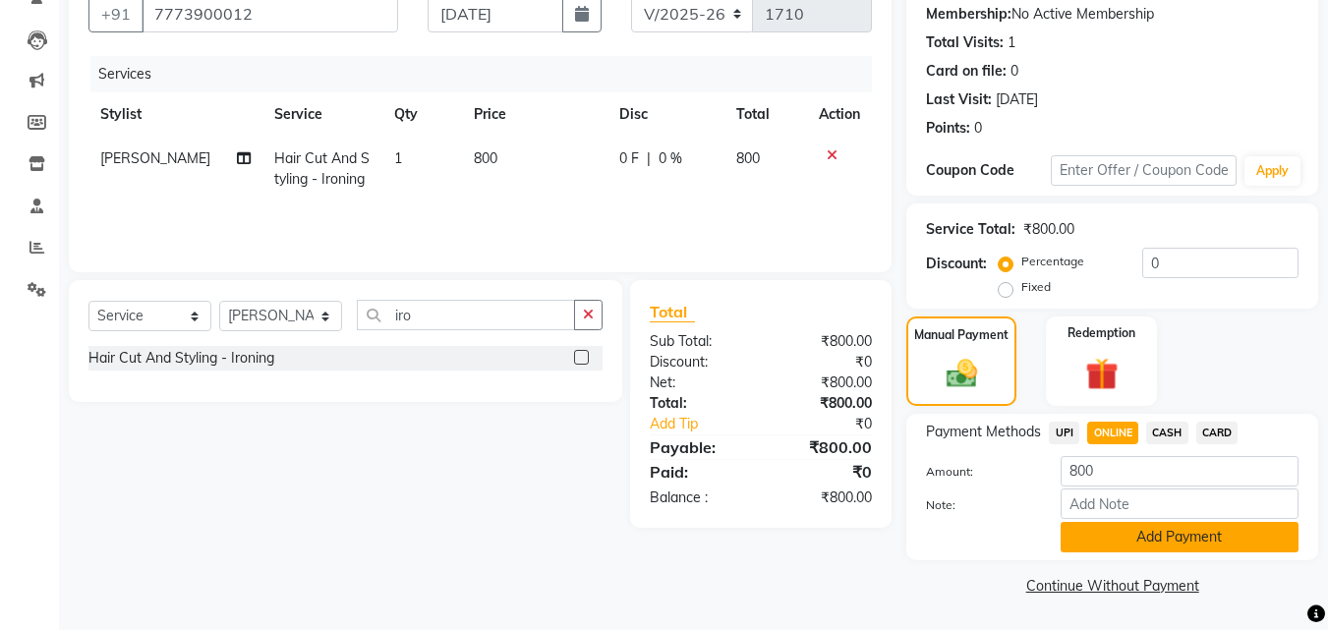
click at [1154, 535] on button "Add Payment" at bounding box center [1180, 537] width 238 height 30
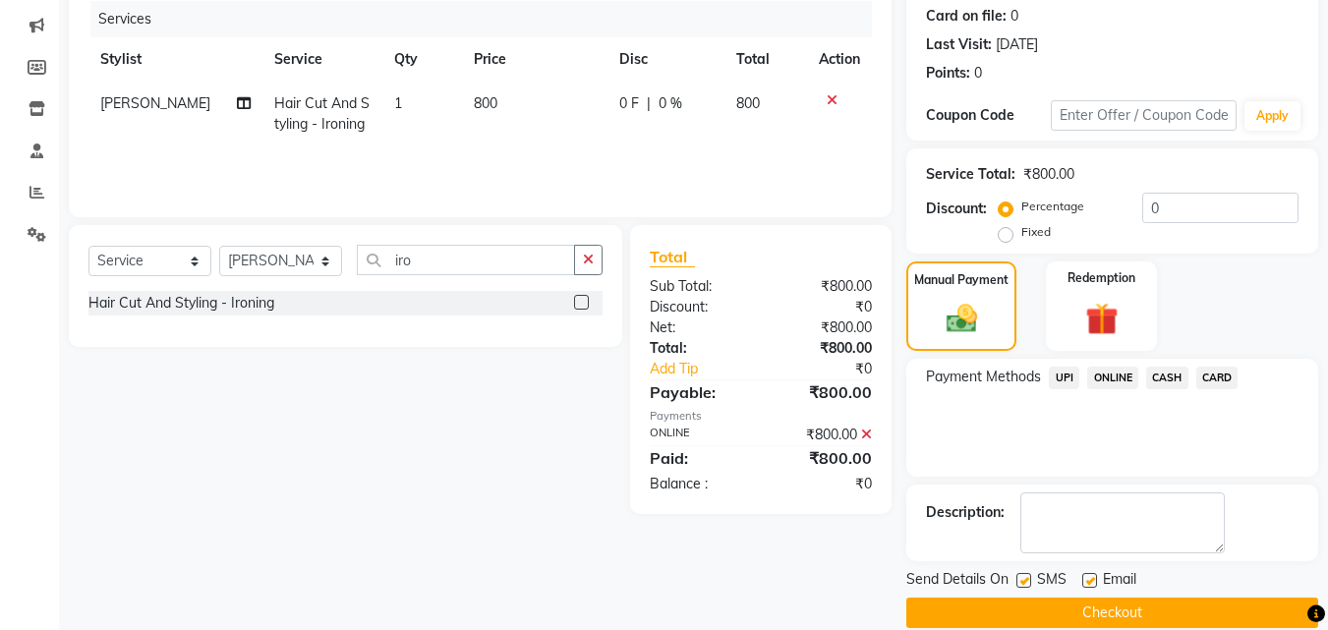
scroll to position [270, 0]
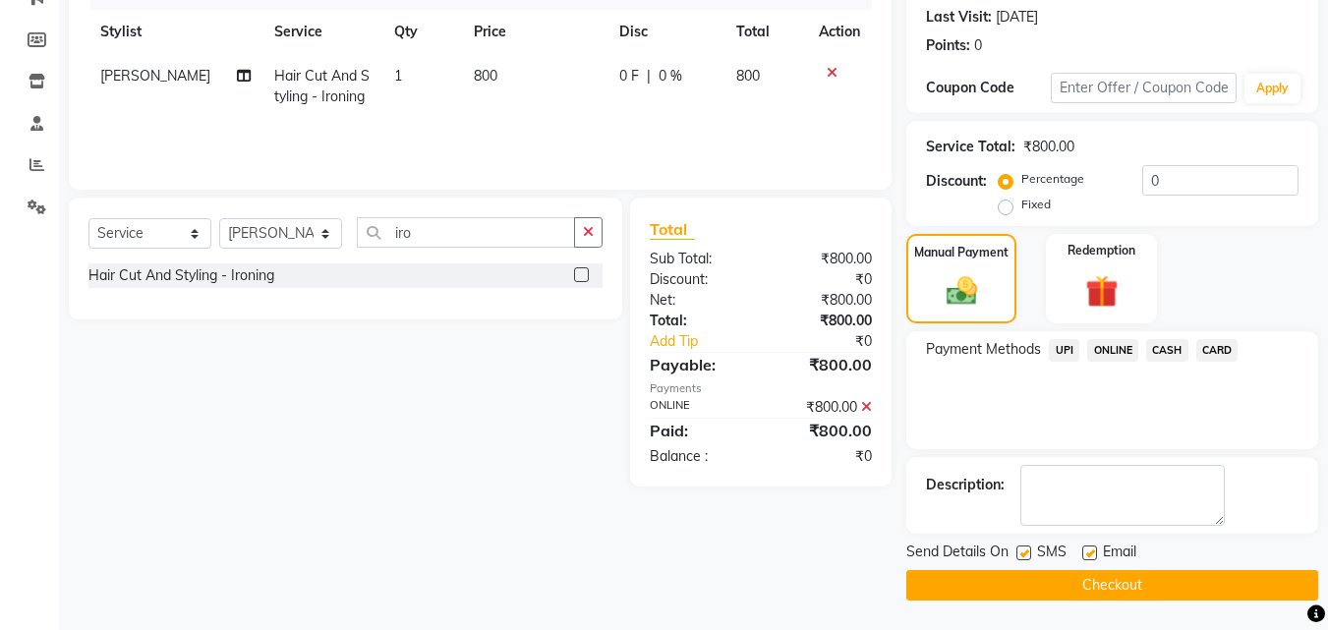
click at [1158, 583] on button "Checkout" at bounding box center [1113, 585] width 412 height 30
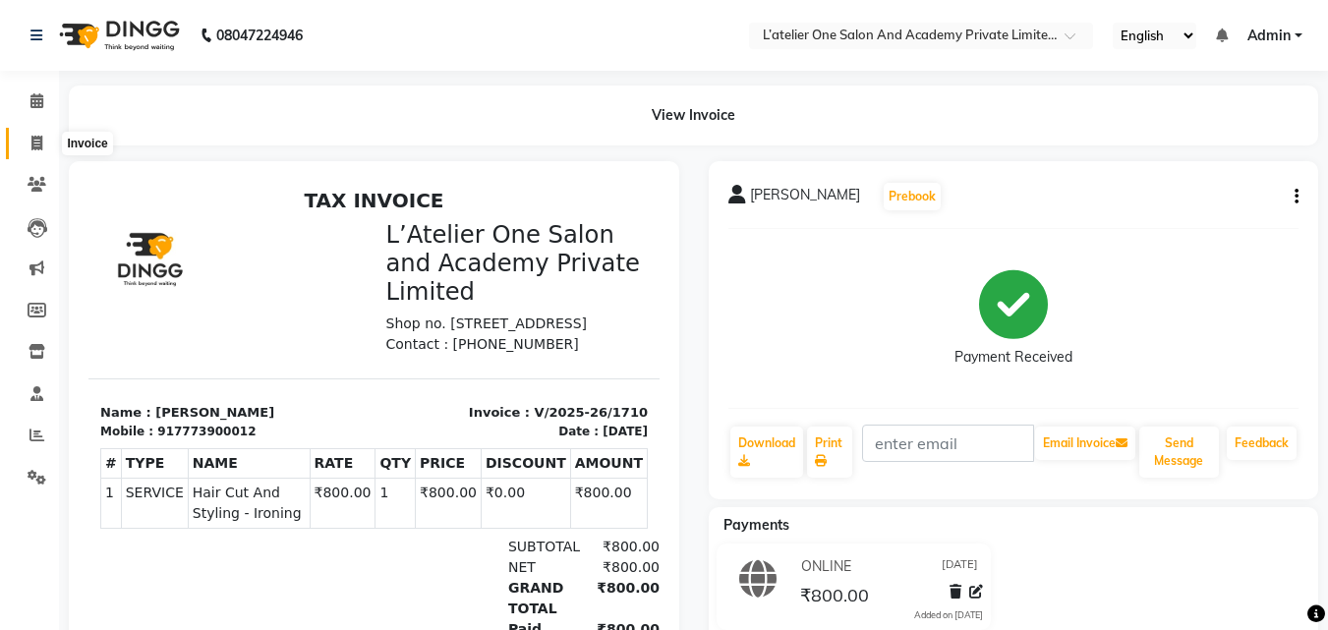
click at [37, 140] on icon at bounding box center [36, 143] width 11 height 15
select select "service"
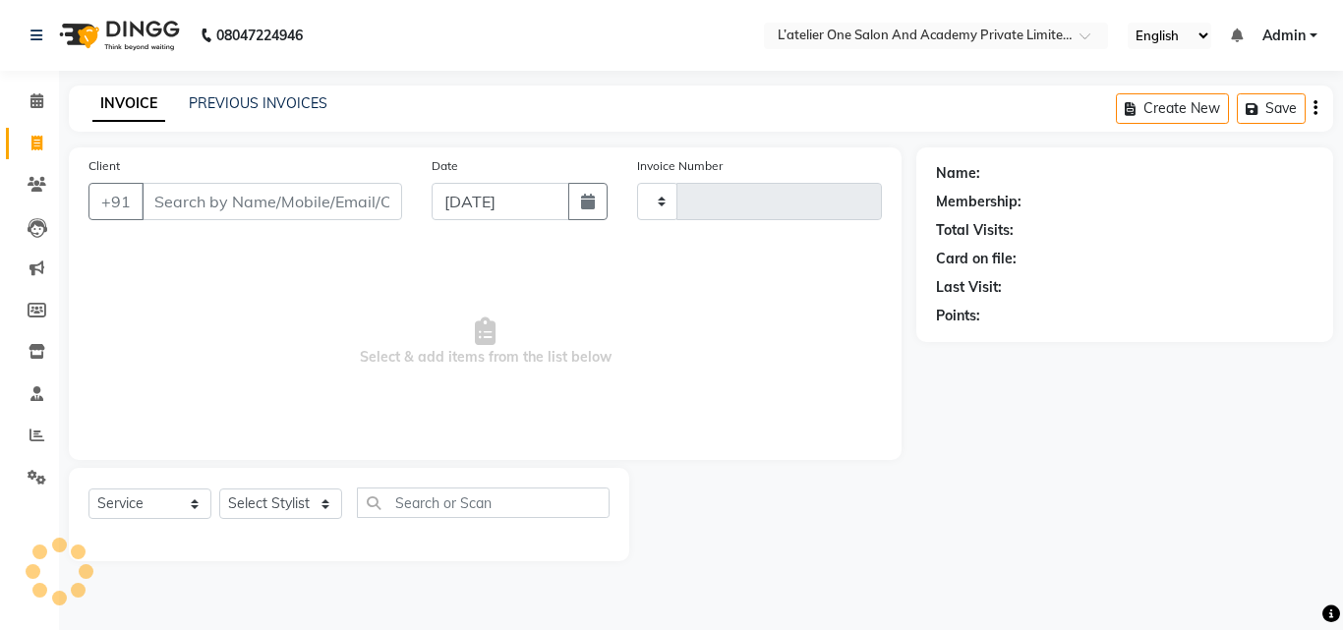
type input "1711"
select select "6939"
click at [537, 202] on input "[DATE]" at bounding box center [501, 201] width 138 height 37
select select "9"
select select "2025"
